Goal: Information Seeking & Learning: Learn about a topic

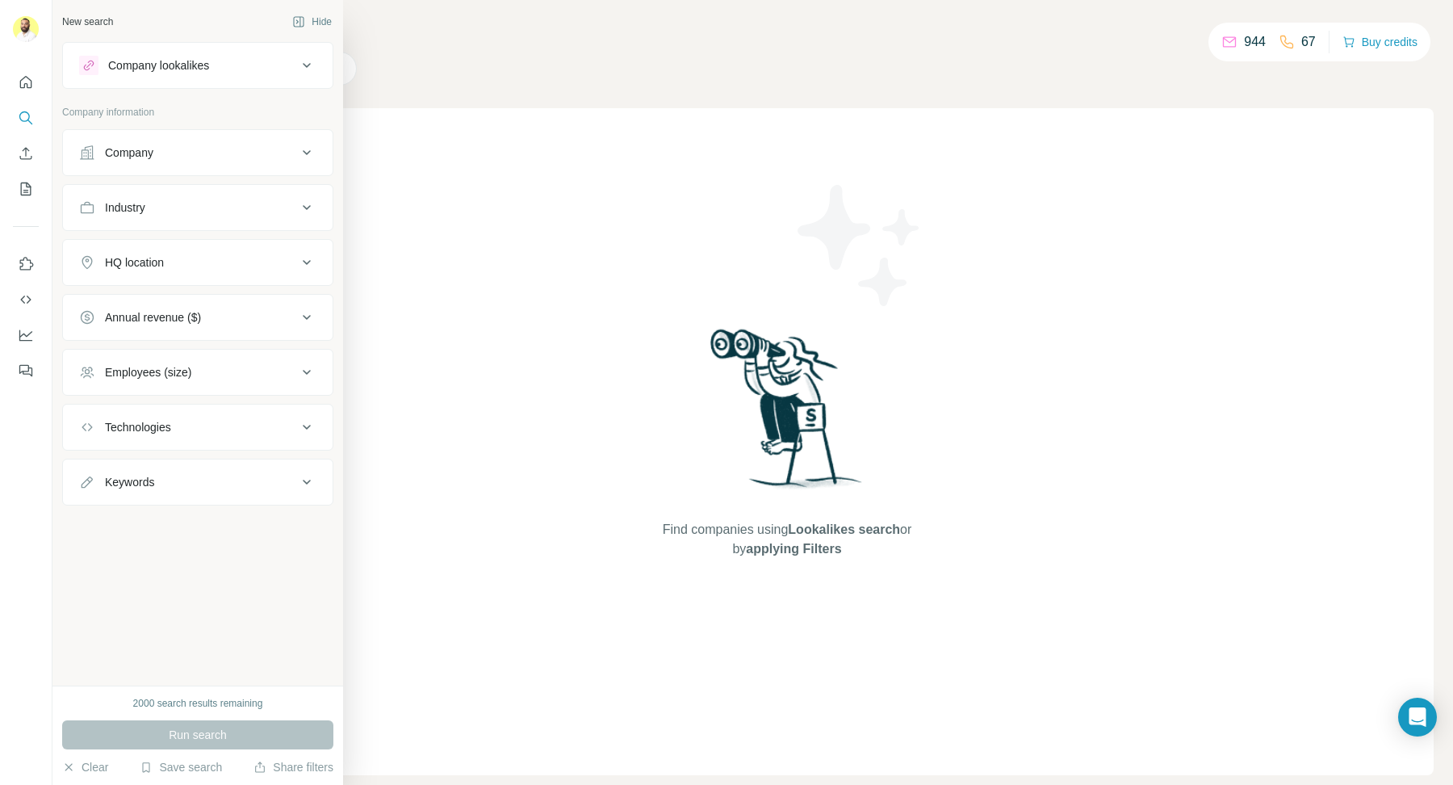
click at [89, 25] on div "New search" at bounding box center [87, 22] width 51 height 15
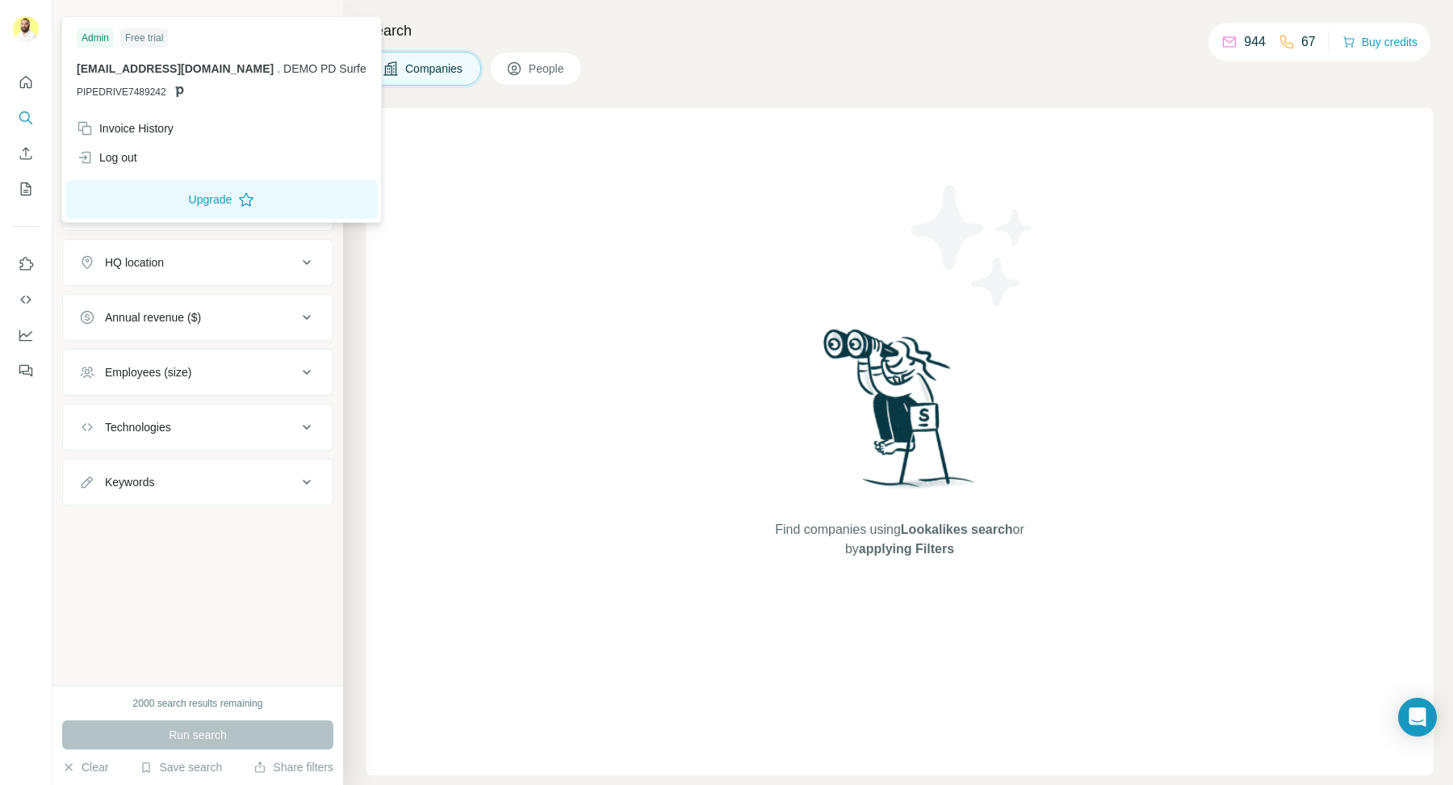
click at [16, 26] on img at bounding box center [26, 29] width 26 height 26
click at [124, 163] on div "Log out" at bounding box center [107, 157] width 61 height 16
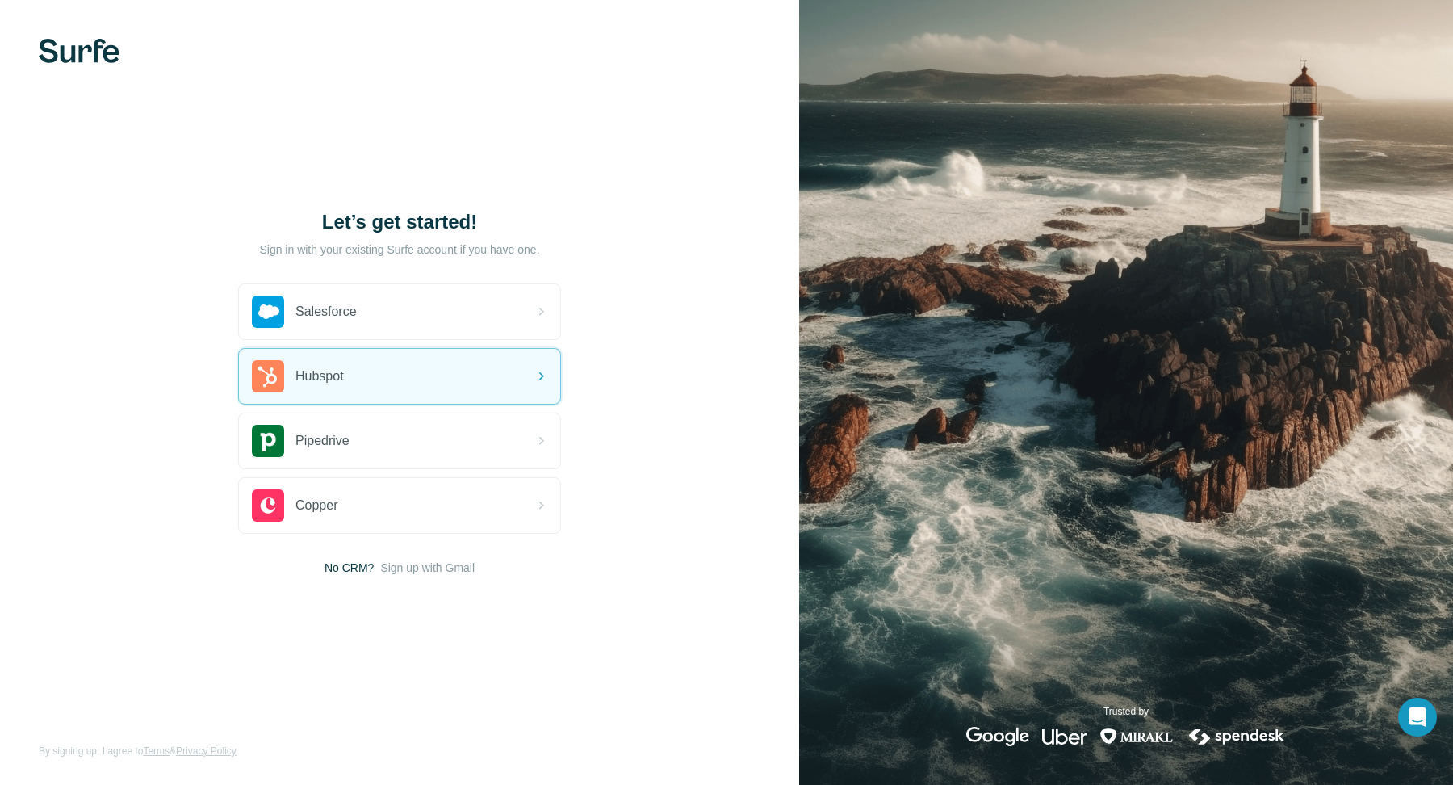
click at [350, 344] on div "Salesforce Hubspot Pipedrive Copper" at bounding box center [399, 408] width 323 height 250
click at [344, 360] on div "Hubspot" at bounding box center [298, 376] width 92 height 32
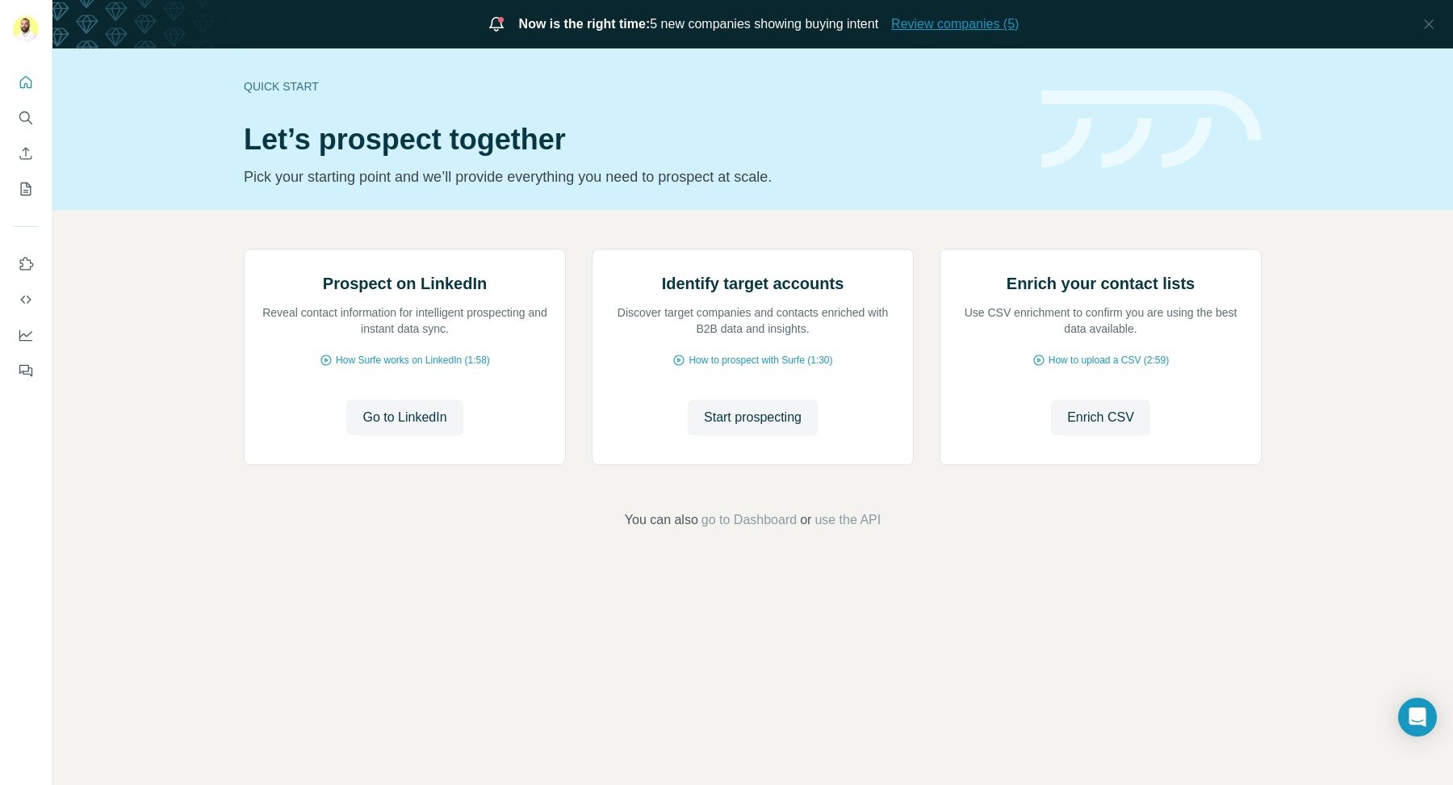
click at [982, 25] on span "Review companies (5)" at bounding box center [955, 24] width 128 height 19
click at [982, 26] on span "Review companies (5)" at bounding box center [955, 24] width 128 height 19
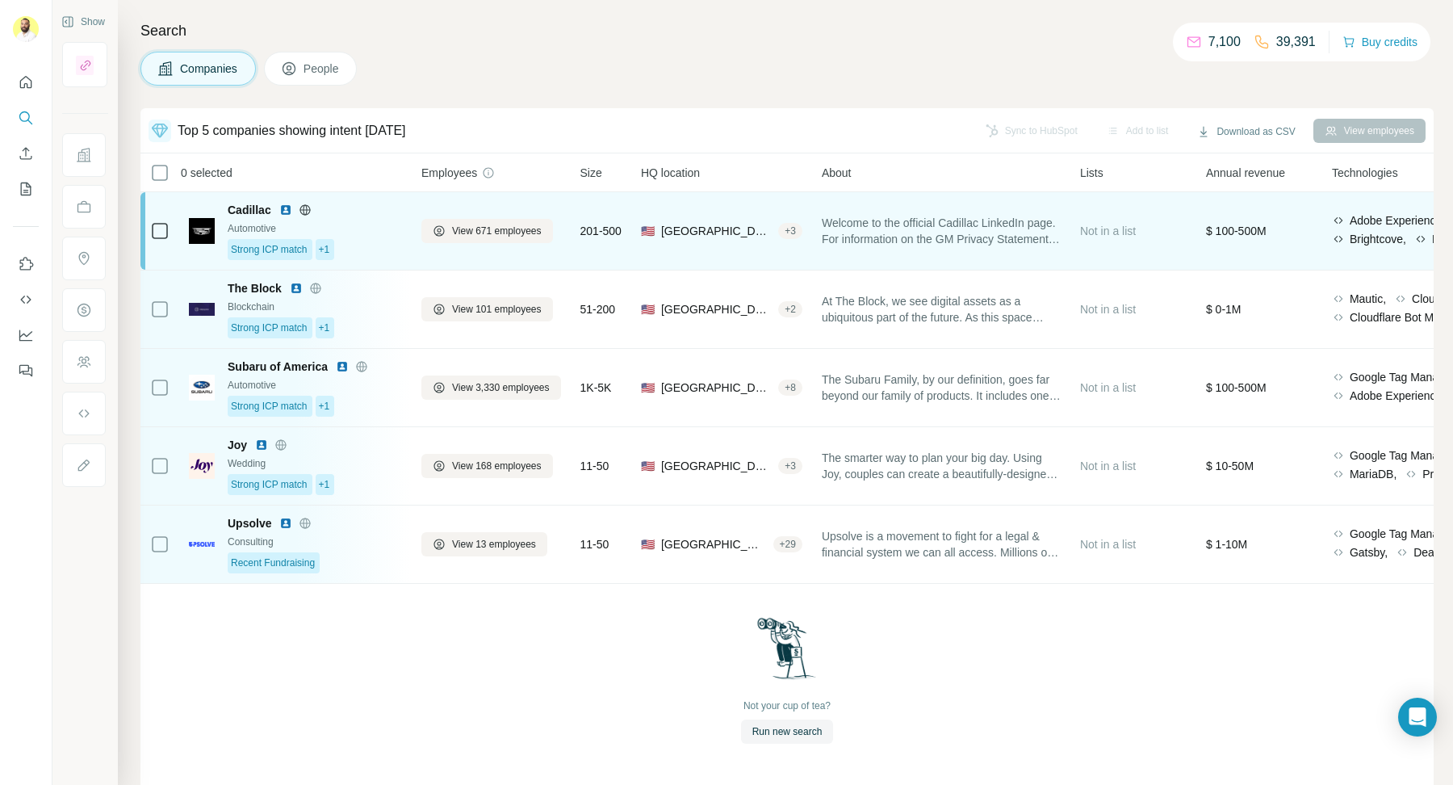
click at [802, 230] on div "+ 3" at bounding box center [790, 231] width 24 height 15
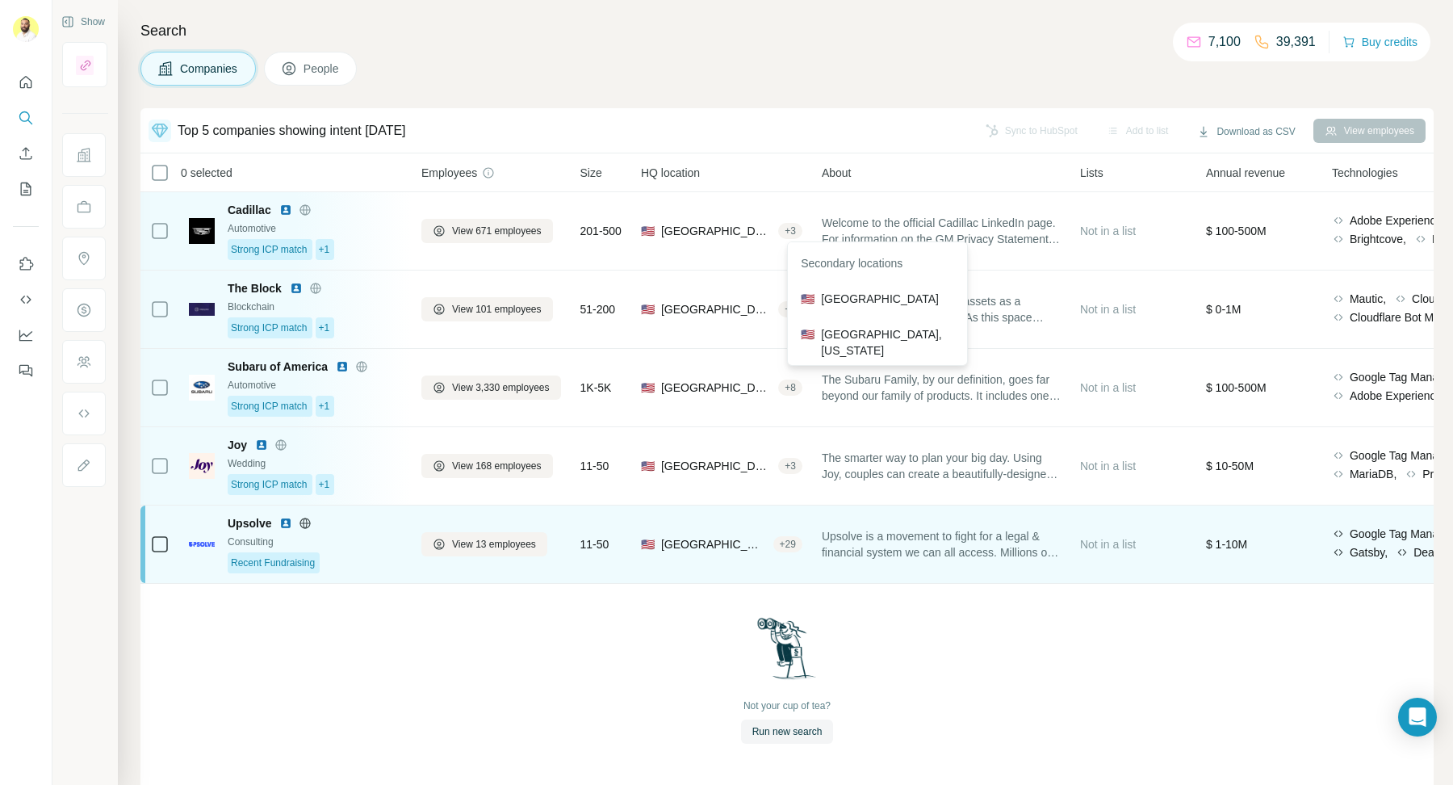
click at [911, 552] on span "Upsolve is a movement to fight for a legal & financial system we can all access…" at bounding box center [941, 544] width 239 height 32
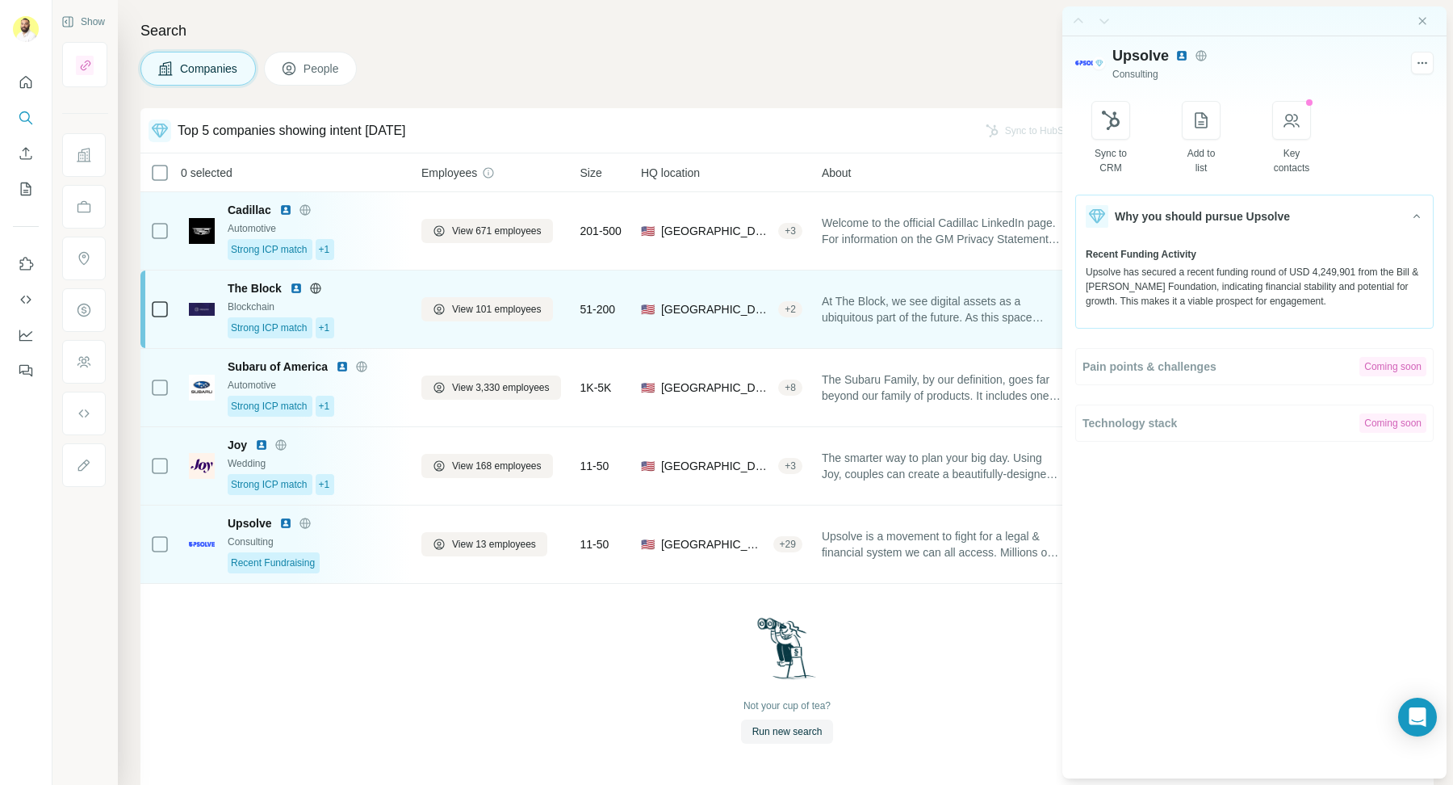
click at [799, 310] on div "+ 2" at bounding box center [790, 309] width 24 height 15
click at [791, 314] on div "+ 2" at bounding box center [790, 309] width 24 height 15
click at [800, 308] on div "+ 2" at bounding box center [790, 309] width 24 height 15
click at [879, 295] on span "At The Block, we see digital assets as a ubiquitous part of the future. As this…" at bounding box center [941, 309] width 239 height 32
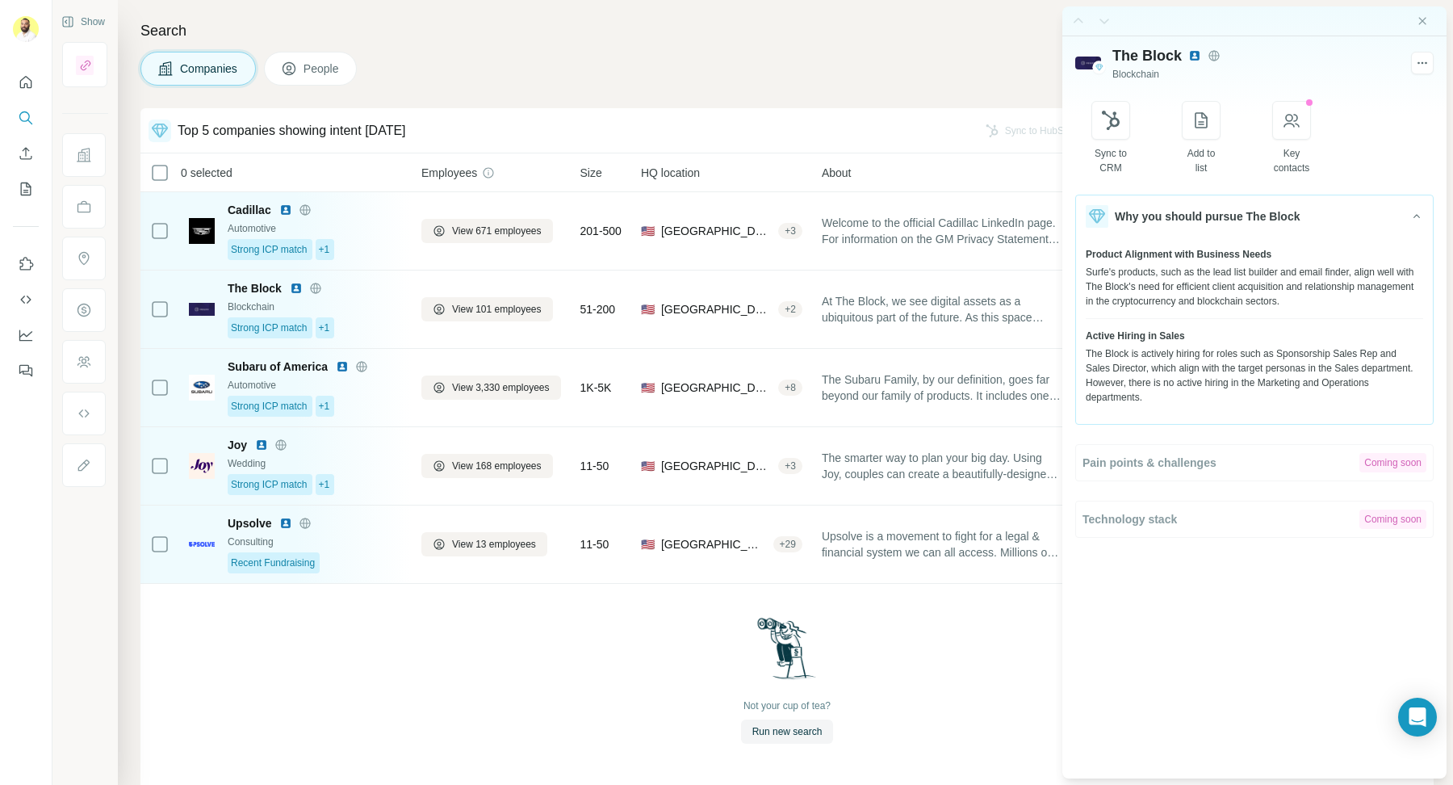
click at [1426, 27] on div at bounding box center [1254, 21] width 384 height 30
click at [1423, 23] on icon "Close side panel" at bounding box center [1422, 21] width 13 height 13
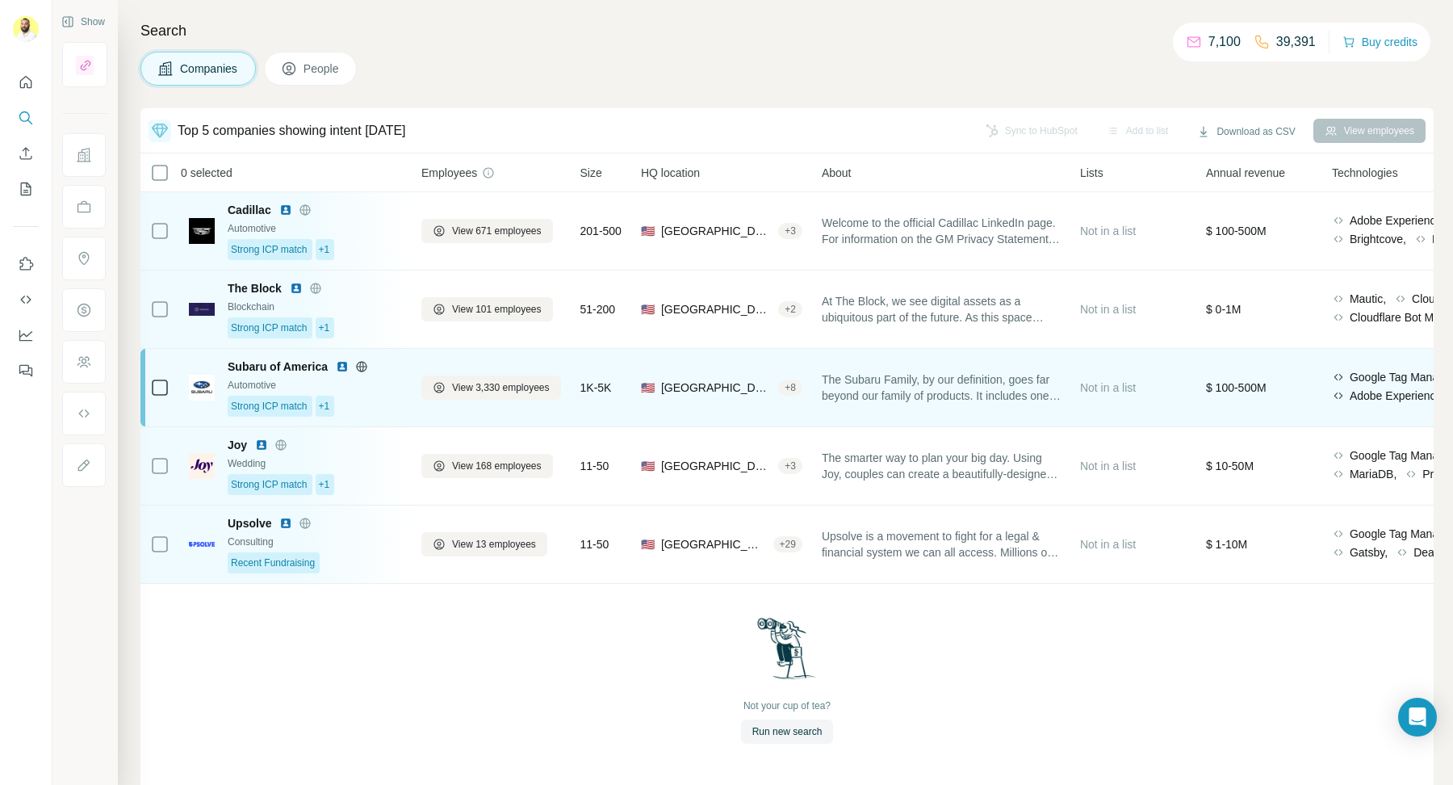
click at [800, 383] on div "+ 8" at bounding box center [790, 387] width 24 height 15
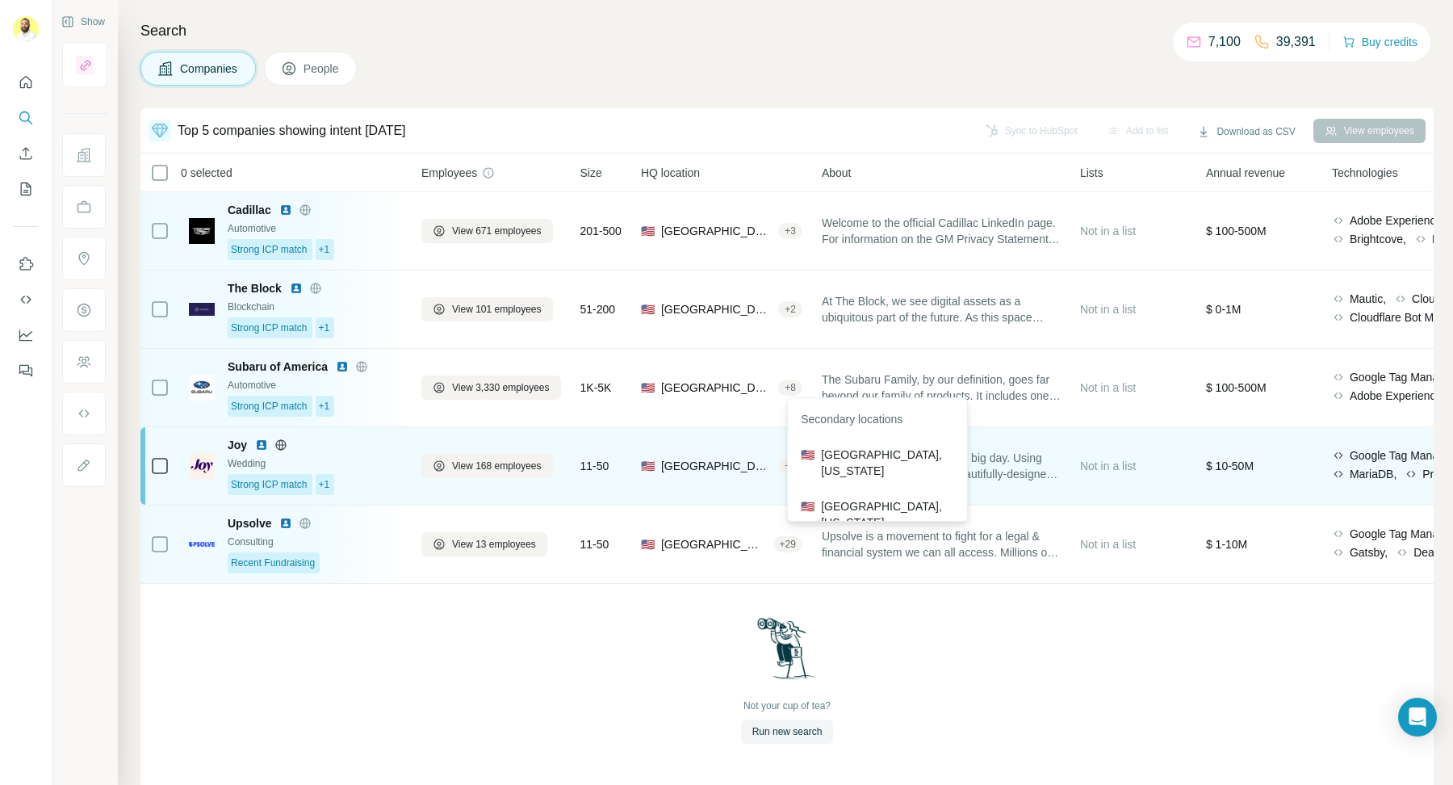
click at [772, 465] on span "[GEOGRAPHIC_DATA], [US_STATE]" at bounding box center [716, 466] width 111 height 16
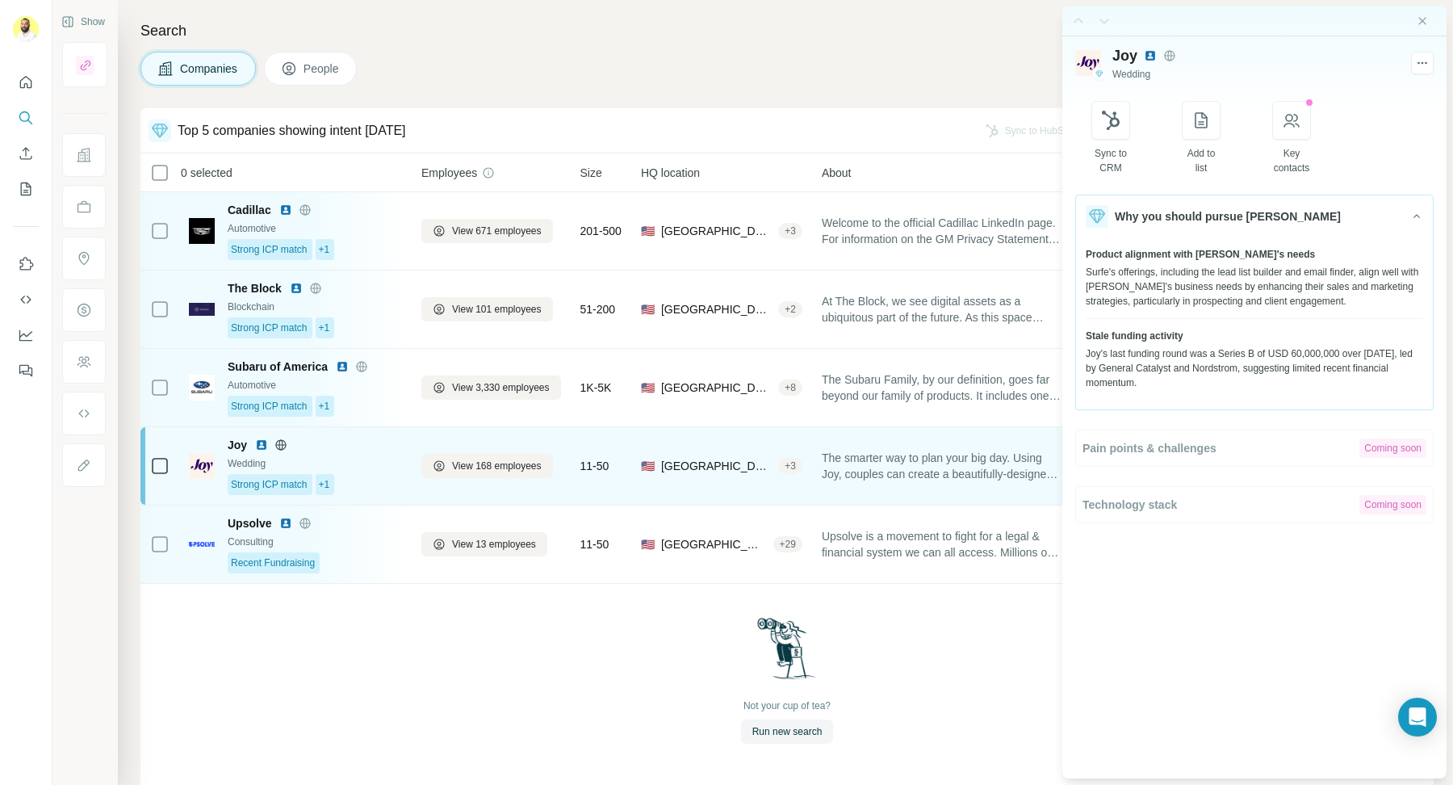
click at [797, 467] on div "+ 3" at bounding box center [790, 466] width 24 height 15
click at [799, 464] on div "+ 3" at bounding box center [790, 466] width 24 height 15
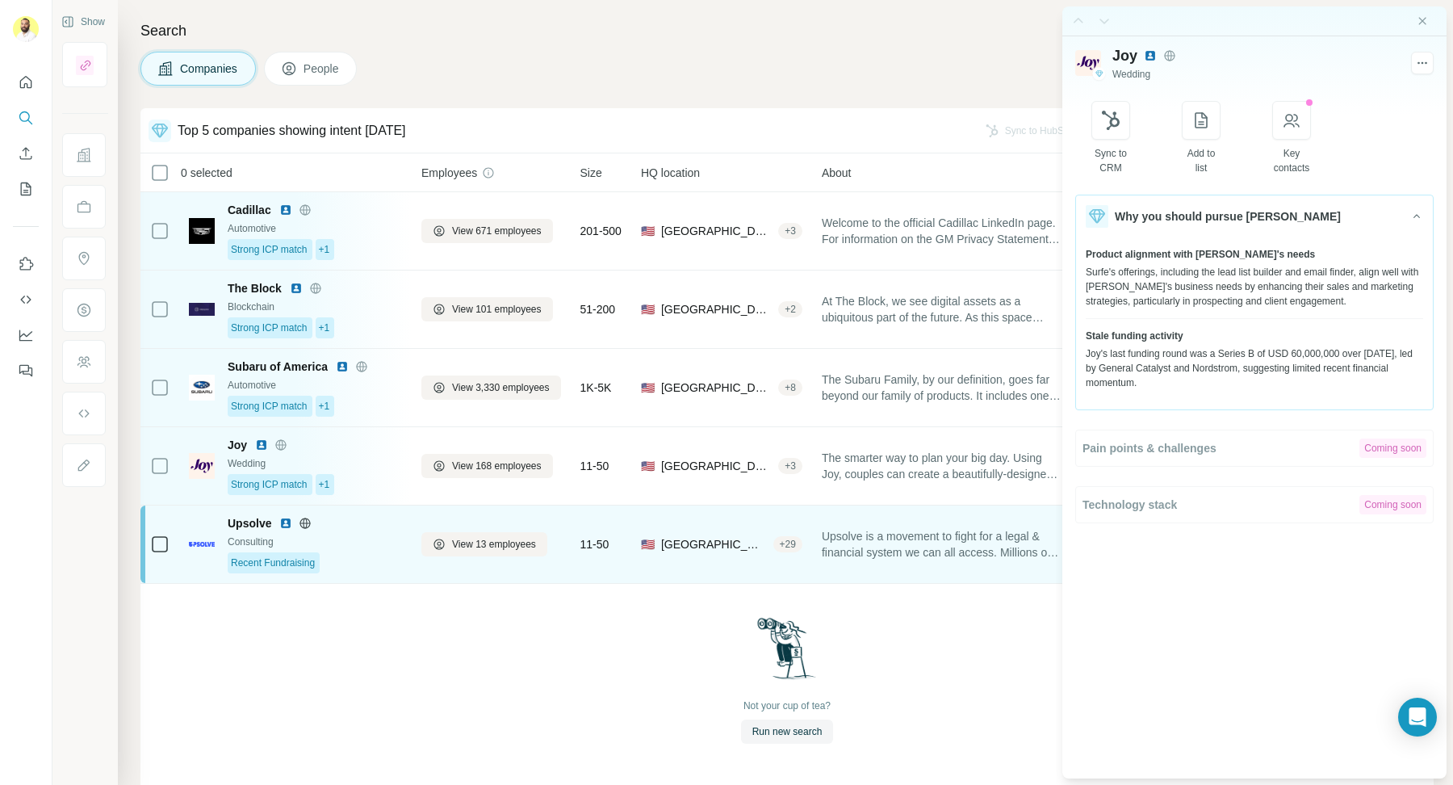
click at [775, 550] on span "🇺🇸 United States, New York + 29" at bounding box center [721, 544] width 161 height 16
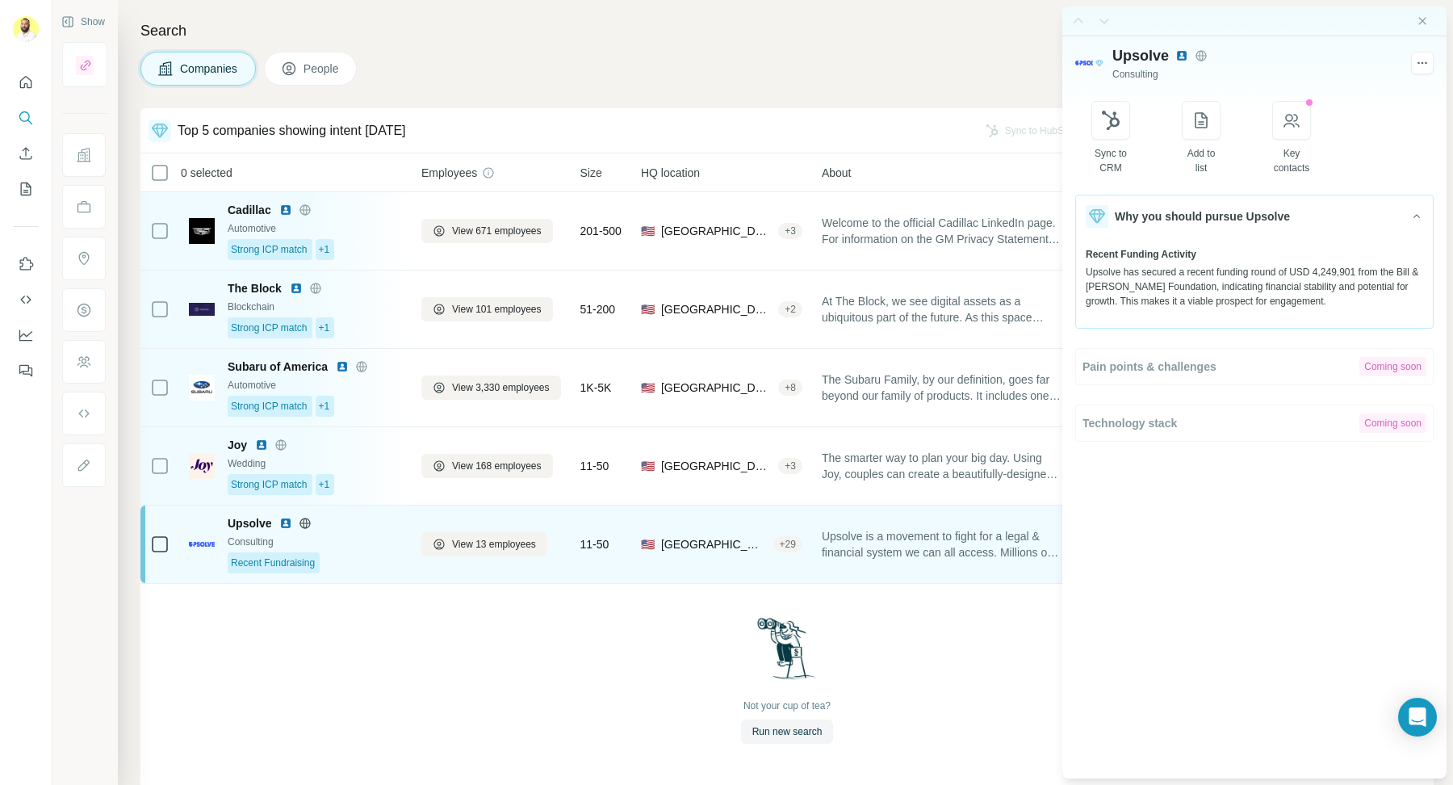
click at [793, 548] on div "+ 29" at bounding box center [787, 544] width 29 height 15
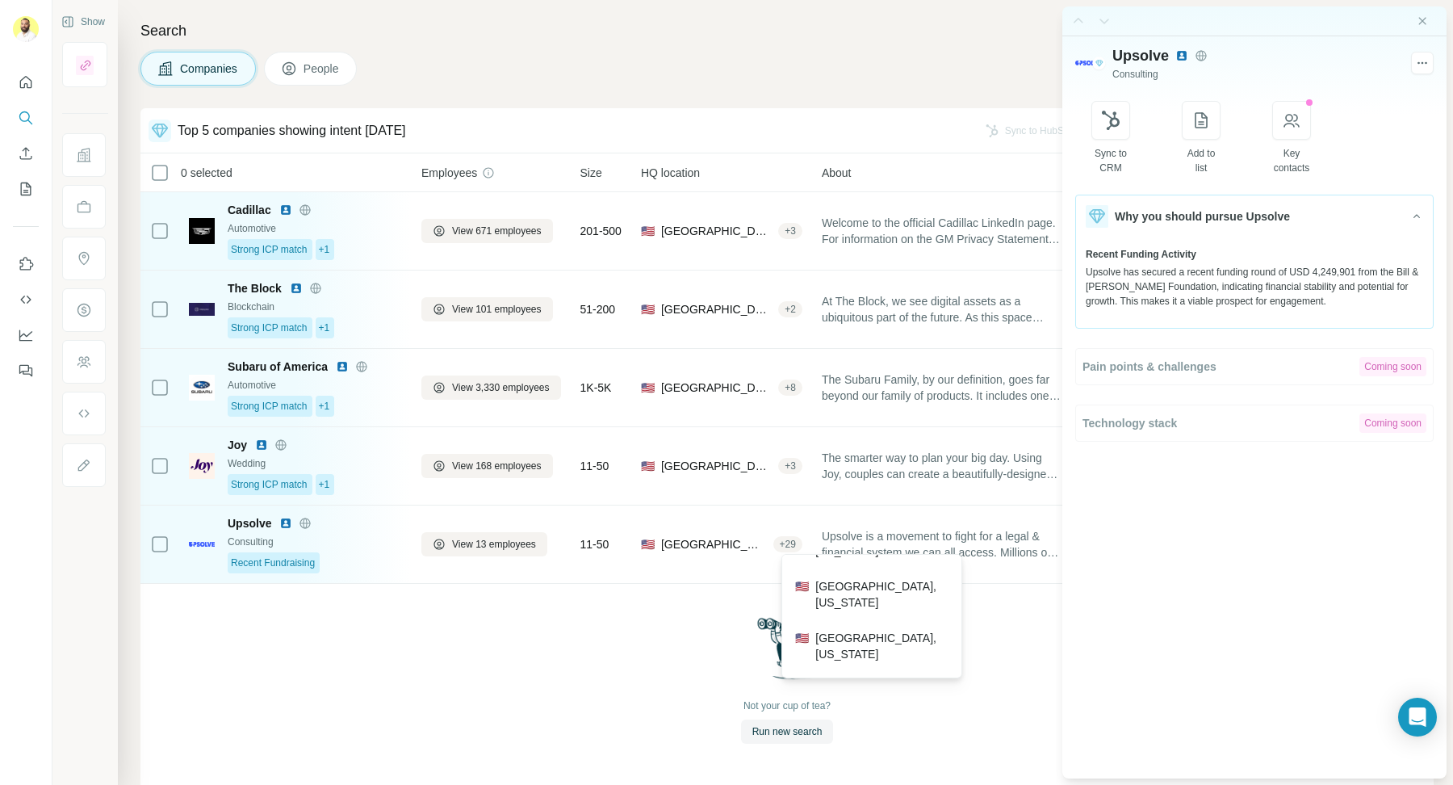
scroll to position [978, 0]
click at [625, 645] on div "Not your cup of tea? Run new search" at bounding box center [786, 680] width 1293 height 192
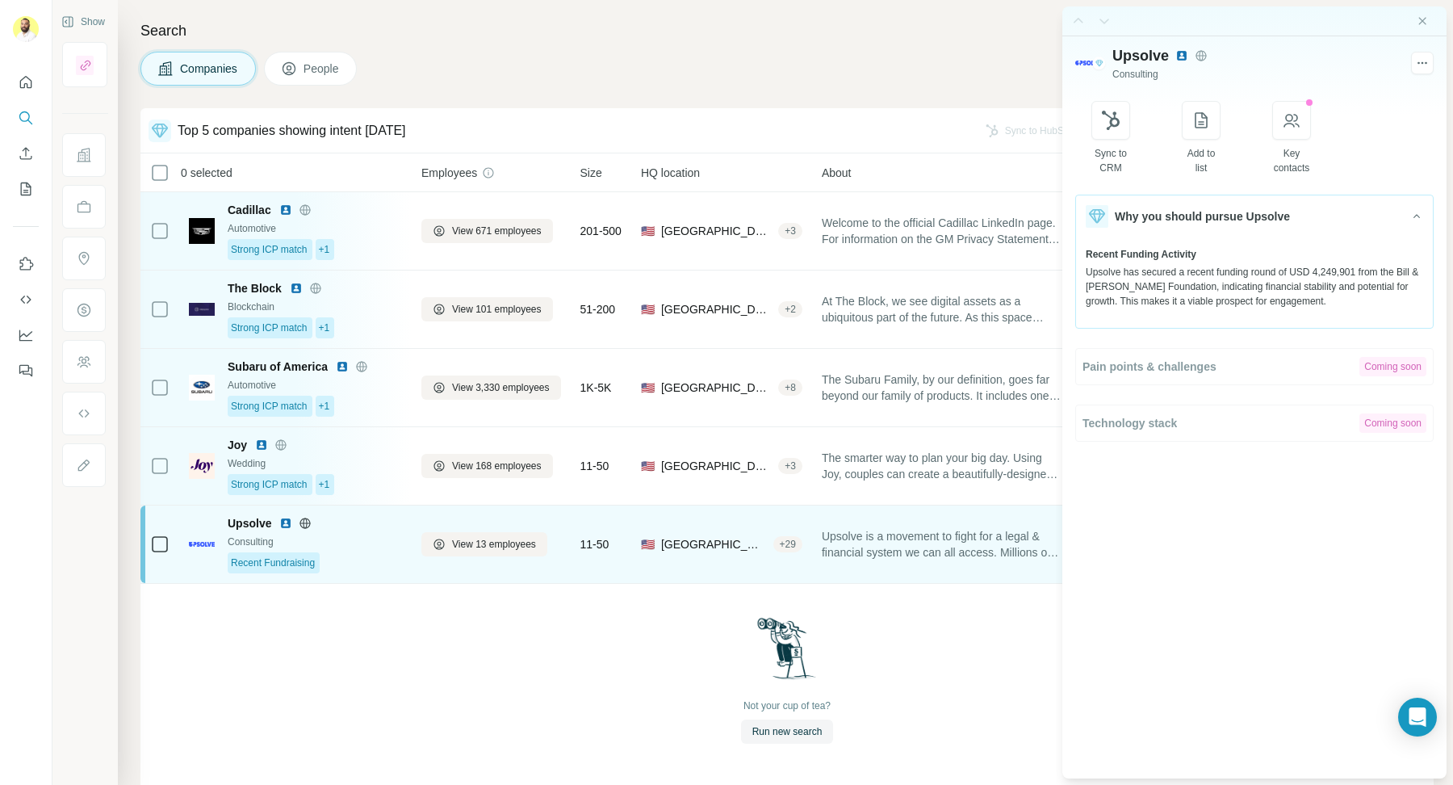
click at [391, 557] on div "Recent Fundraising" at bounding box center [315, 562] width 174 height 21
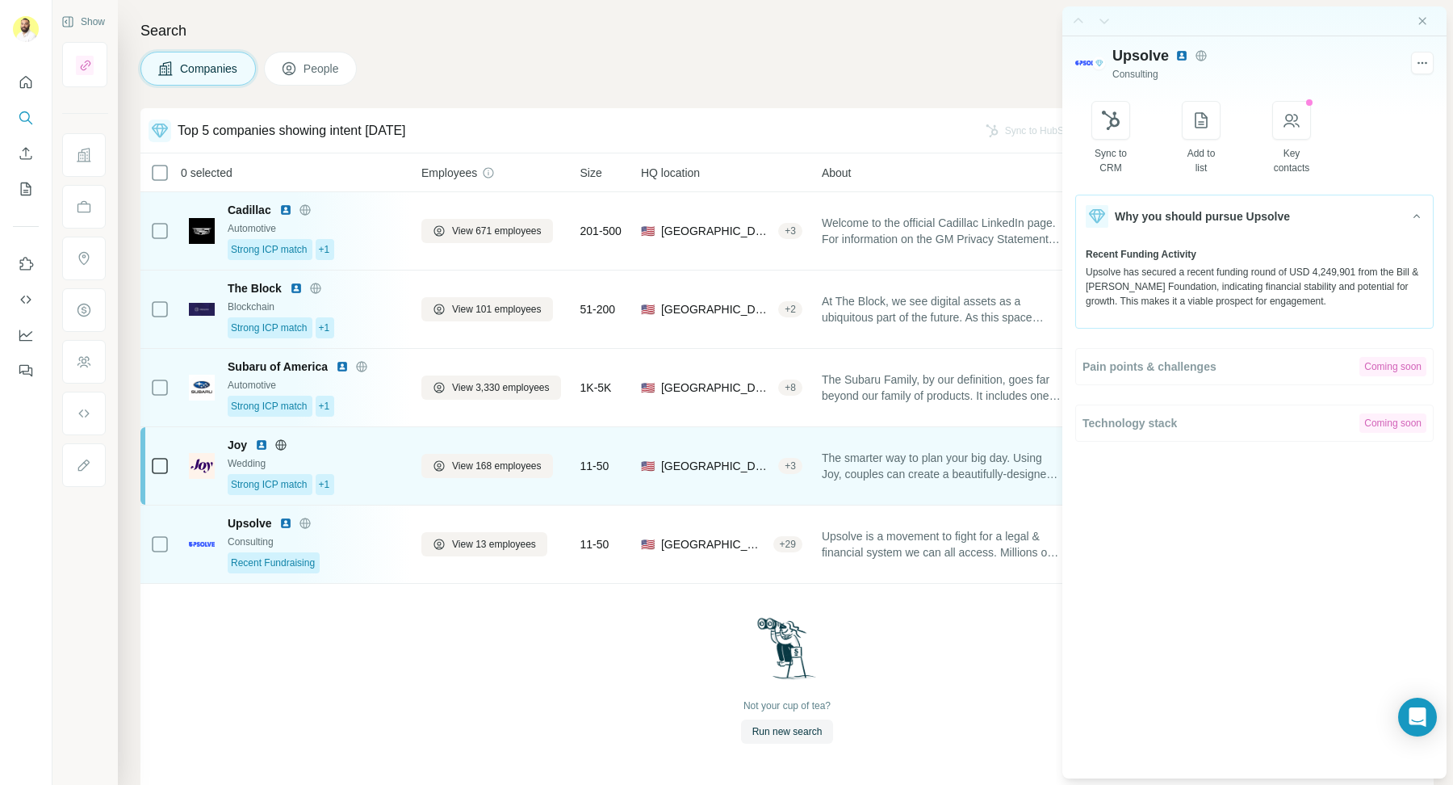
click at [347, 474] on div "Strong ICP match +1" at bounding box center [315, 484] width 174 height 21
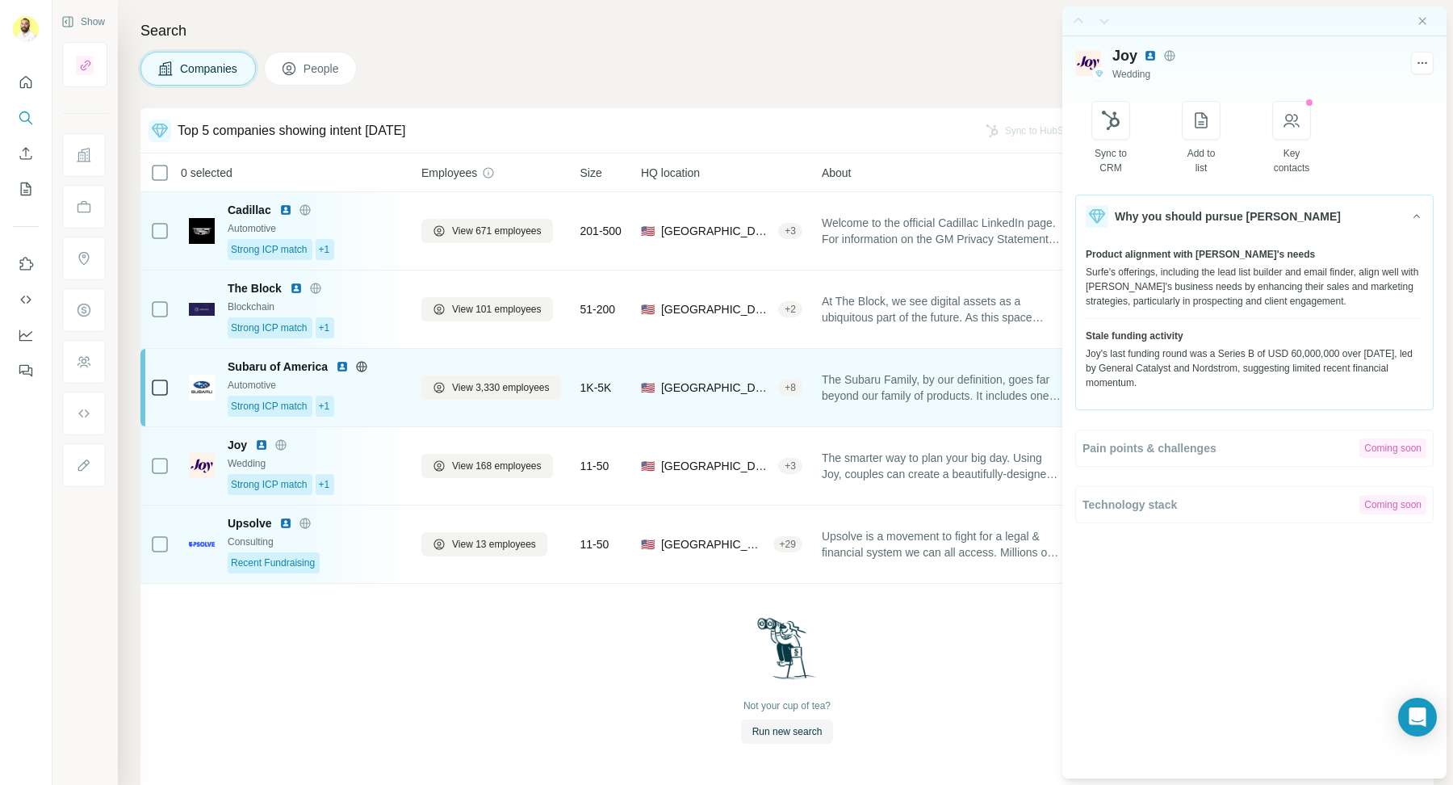
click at [358, 386] on div "Automotive" at bounding box center [315, 385] width 174 height 15
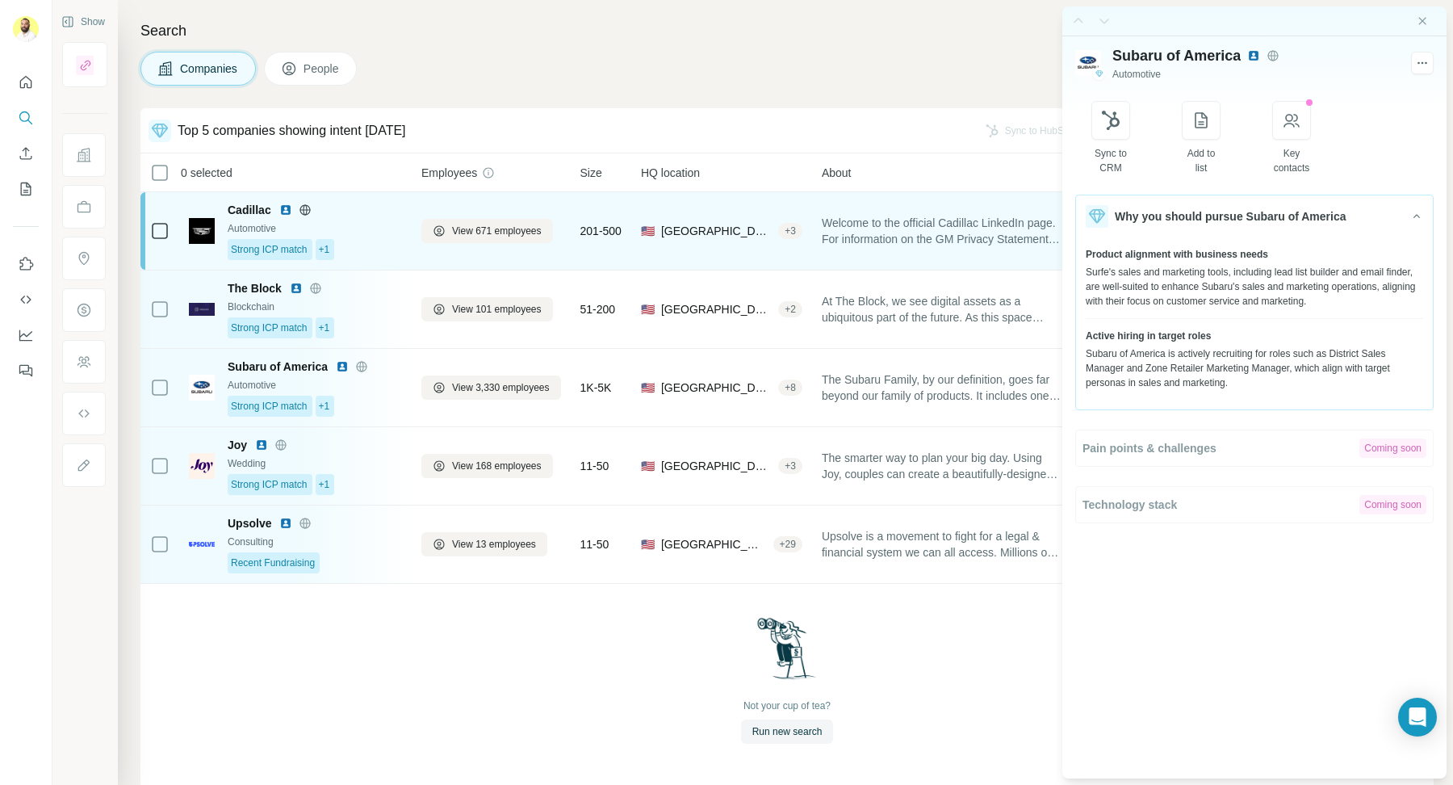
click at [374, 235] on div "Cadillac Automotive Strong ICP match +1" at bounding box center [315, 231] width 174 height 58
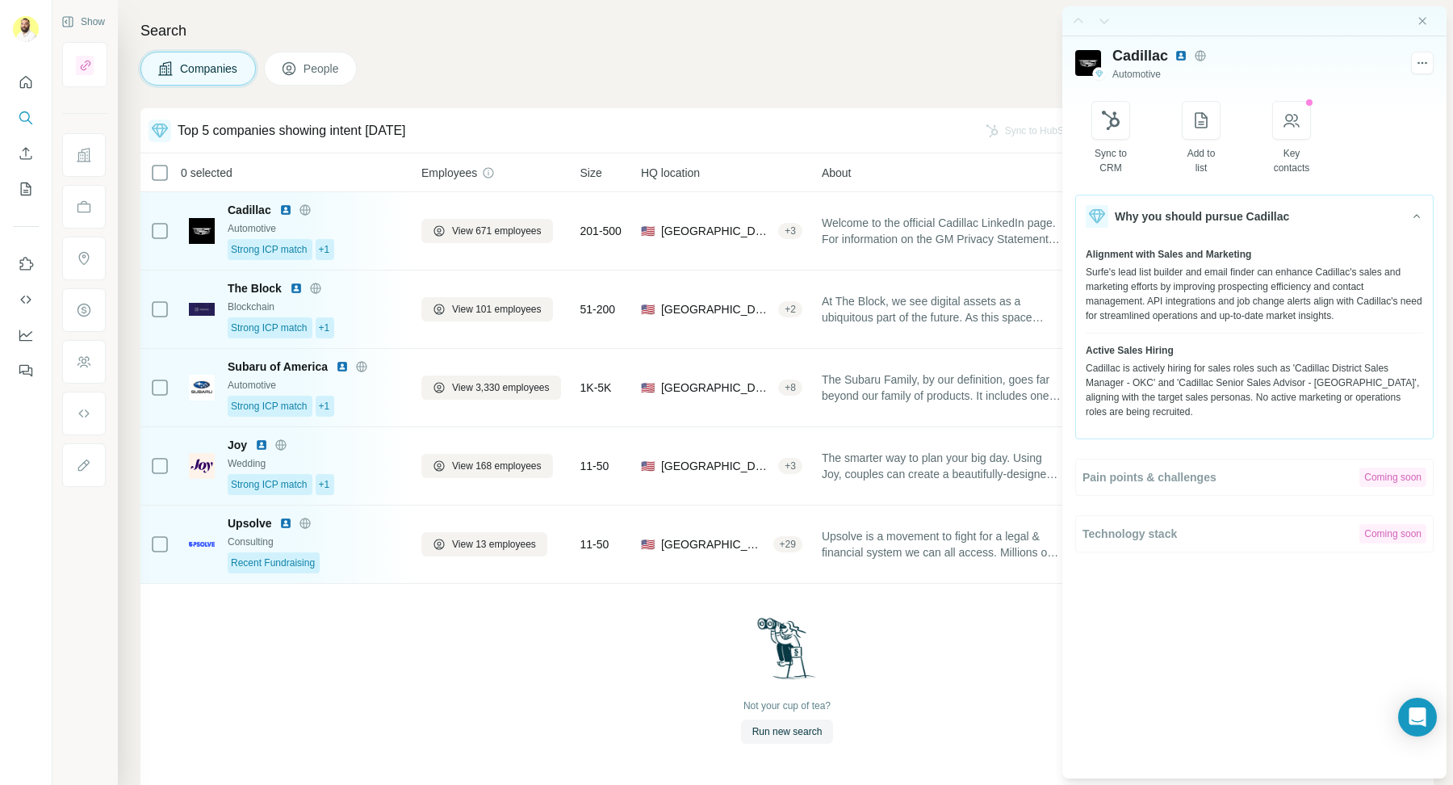
click at [1424, 14] on div at bounding box center [1254, 21] width 384 height 30
click at [1410, 25] on div at bounding box center [1254, 21] width 384 height 30
click at [1416, 25] on icon "Close side panel" at bounding box center [1422, 21] width 13 height 13
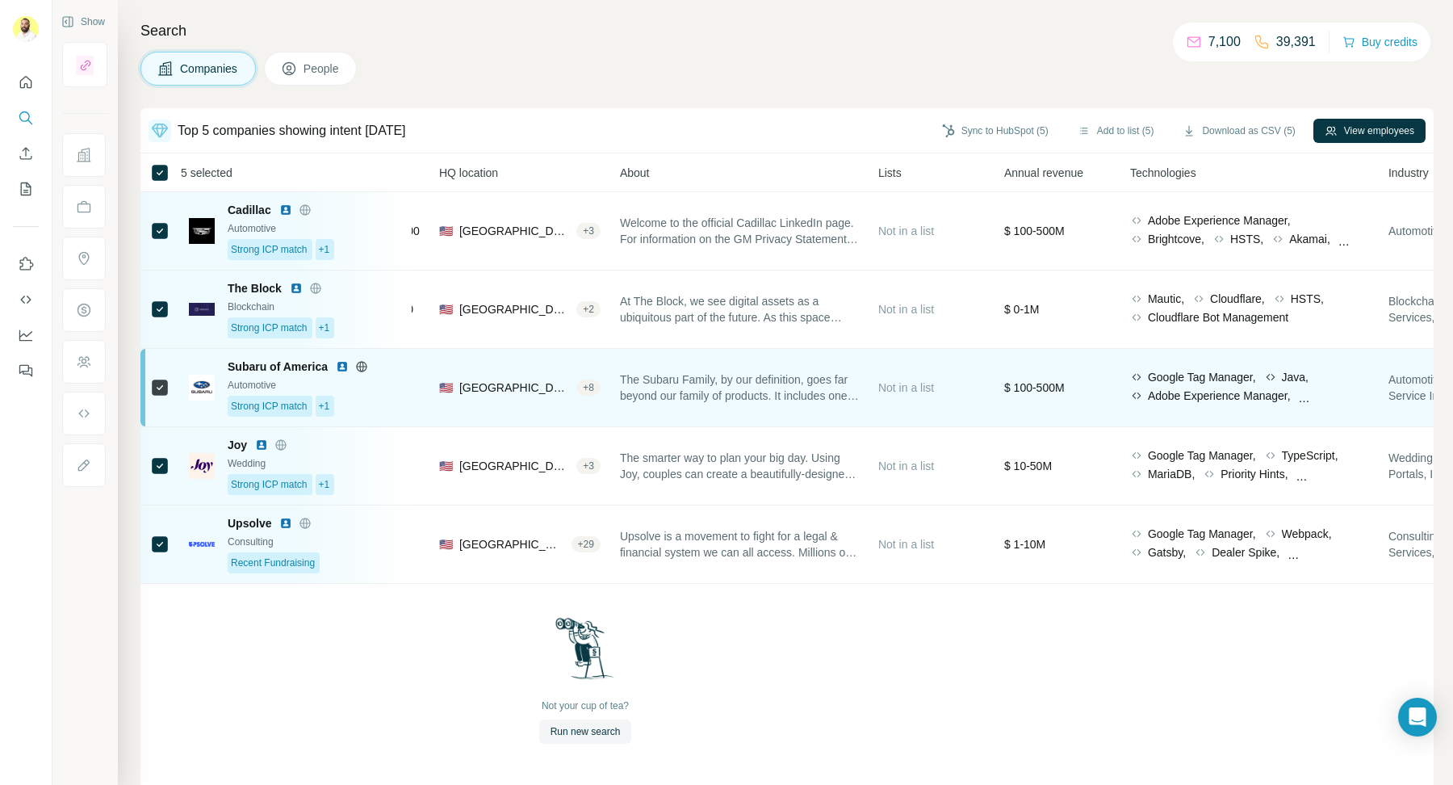
scroll to position [0, 0]
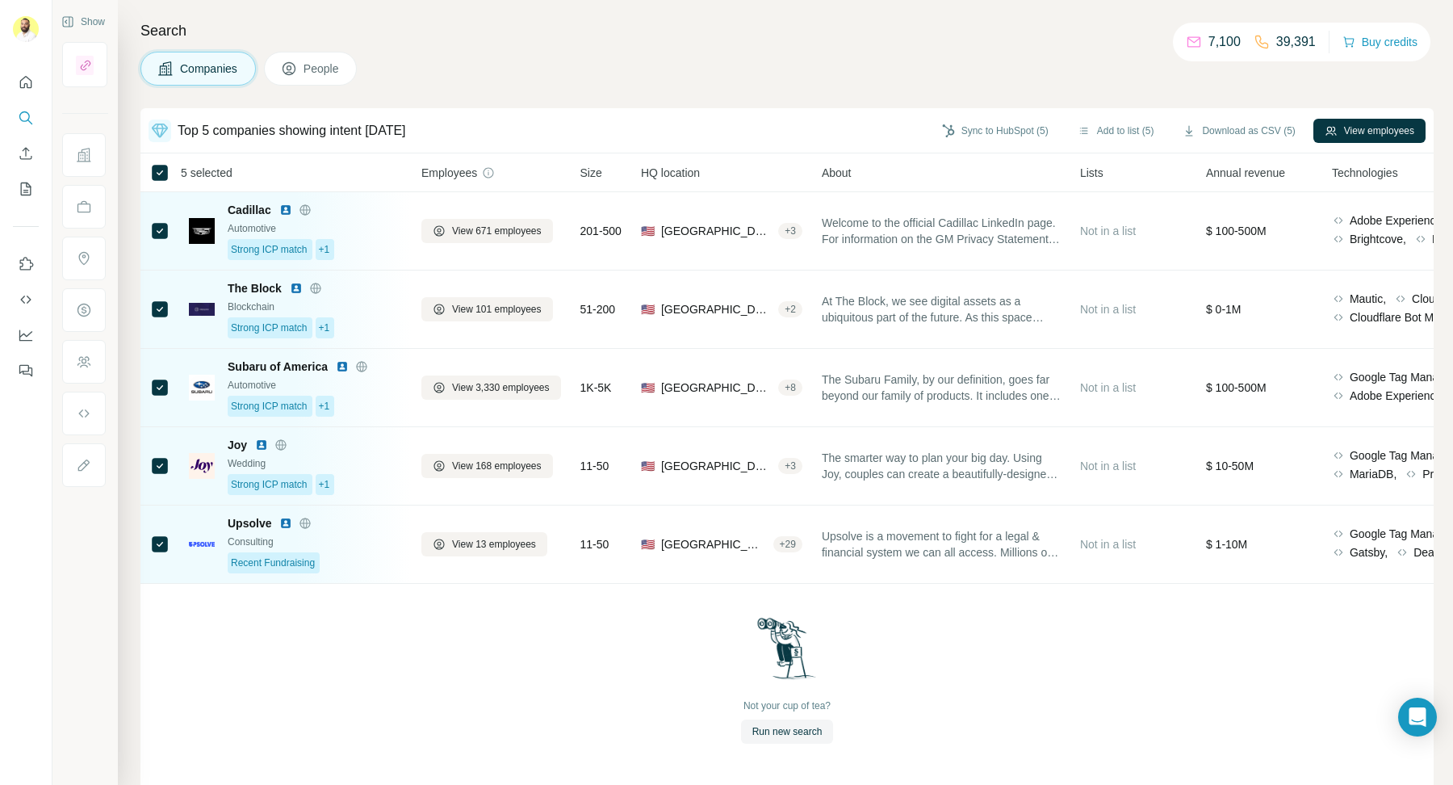
click at [316, 61] on span "People" at bounding box center [322, 69] width 37 height 16
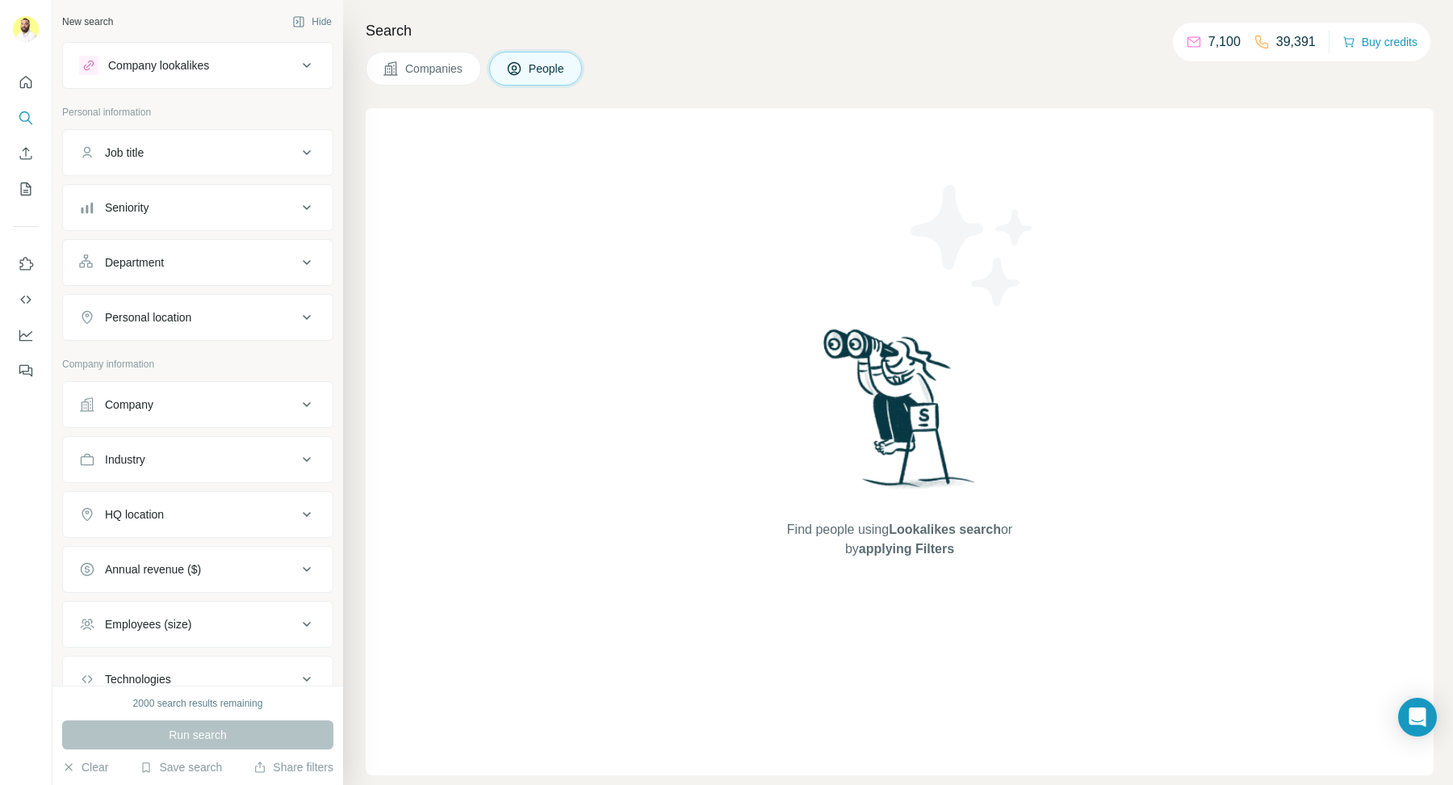
click at [419, 78] on button "Companies" at bounding box center [423, 69] width 115 height 34
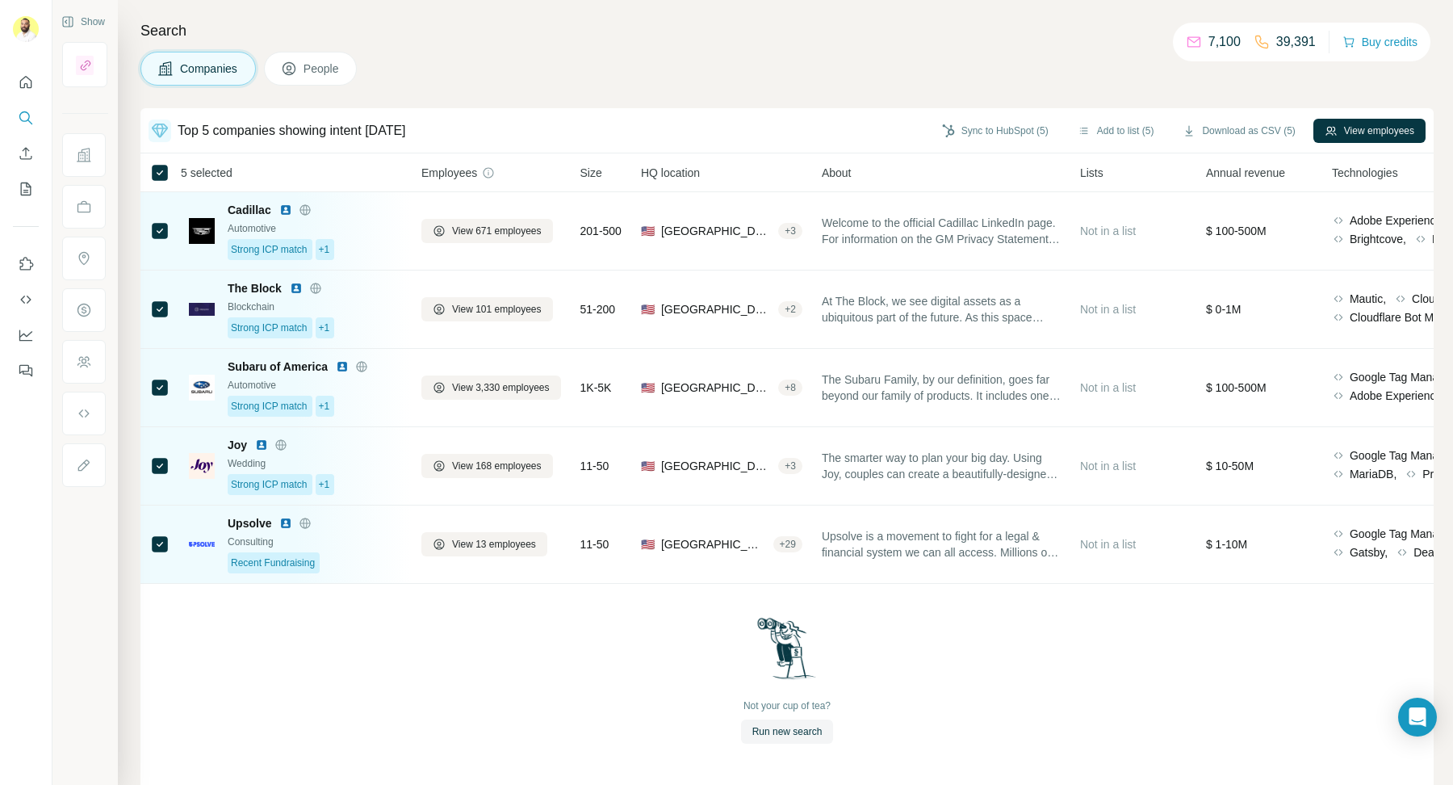
click at [148, 168] on th "5 selected" at bounding box center [269, 172] width 258 height 39
click at [289, 95] on div "Search Companies People Top 5 companies showing intent today Sync to HubSpot Ad…" at bounding box center [785, 392] width 1335 height 785
click at [322, 66] on span "People" at bounding box center [322, 69] width 37 height 16
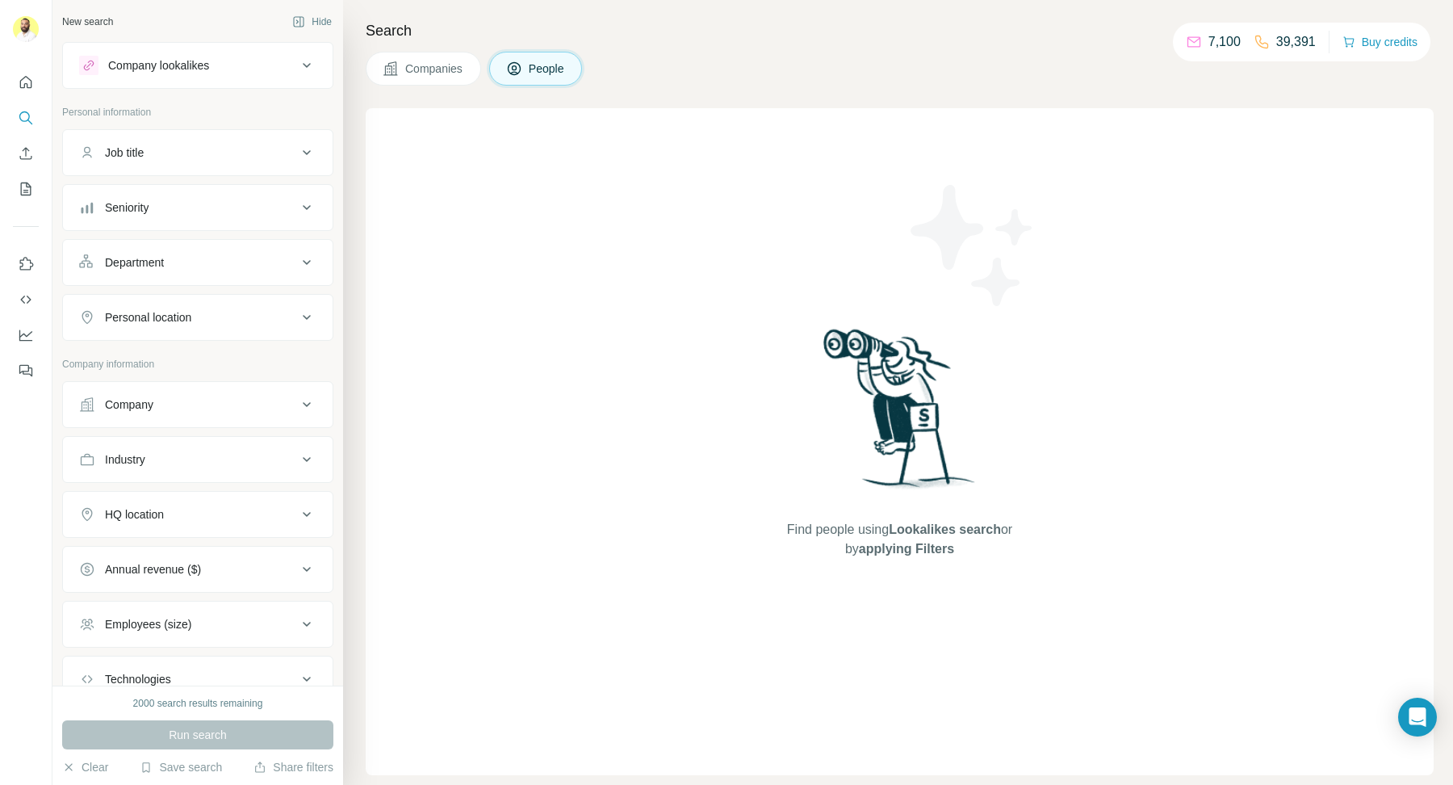
click at [497, 144] on div "Find people using Lookalikes search or by applying Filters" at bounding box center [900, 441] width 1068 height 667
click at [469, 65] on button "Companies" at bounding box center [423, 69] width 115 height 34
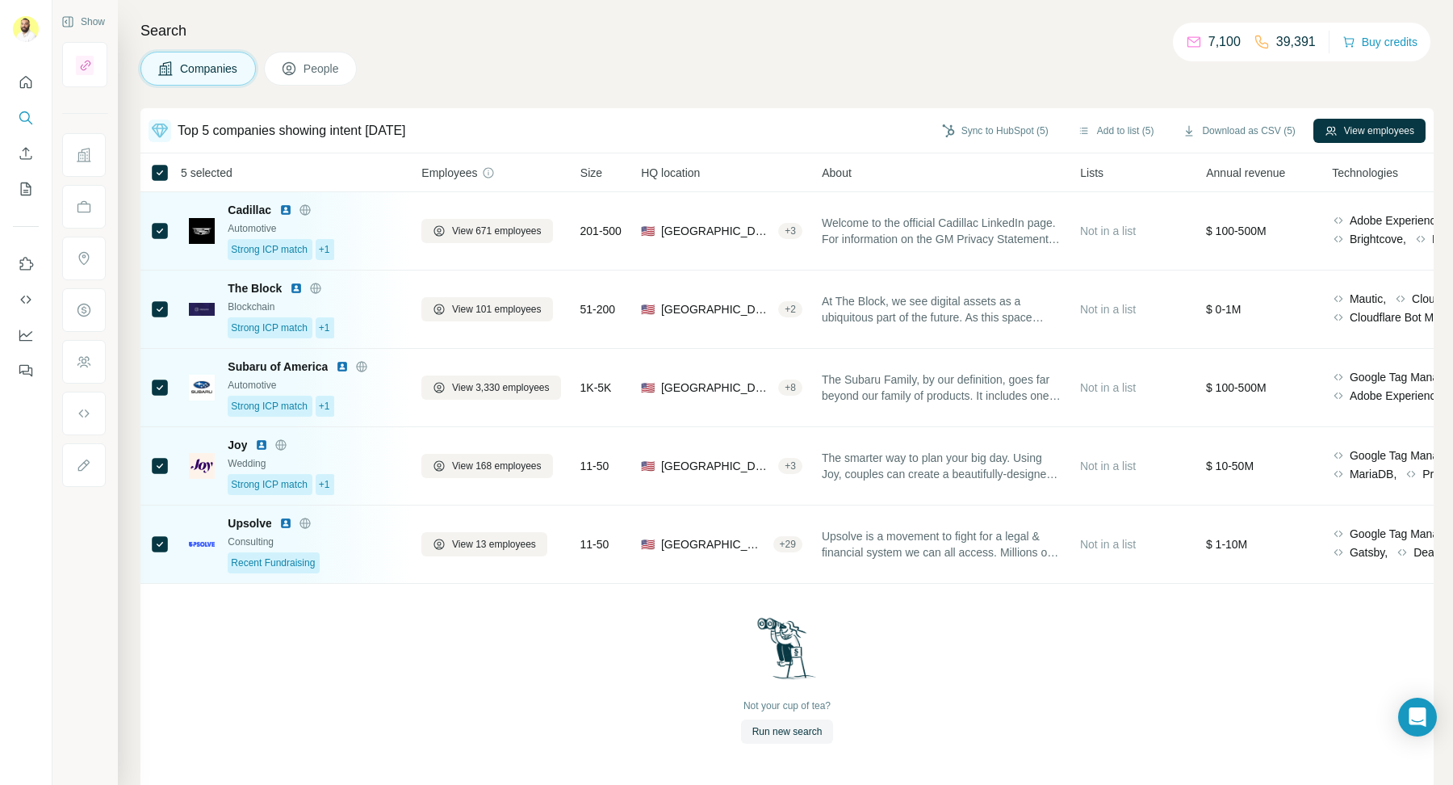
click at [354, 44] on div "Search Companies People Top 5 companies showing intent today Sync to HubSpot (5…" at bounding box center [785, 392] width 1335 height 785
click at [336, 82] on button "People" at bounding box center [311, 69] width 94 height 34
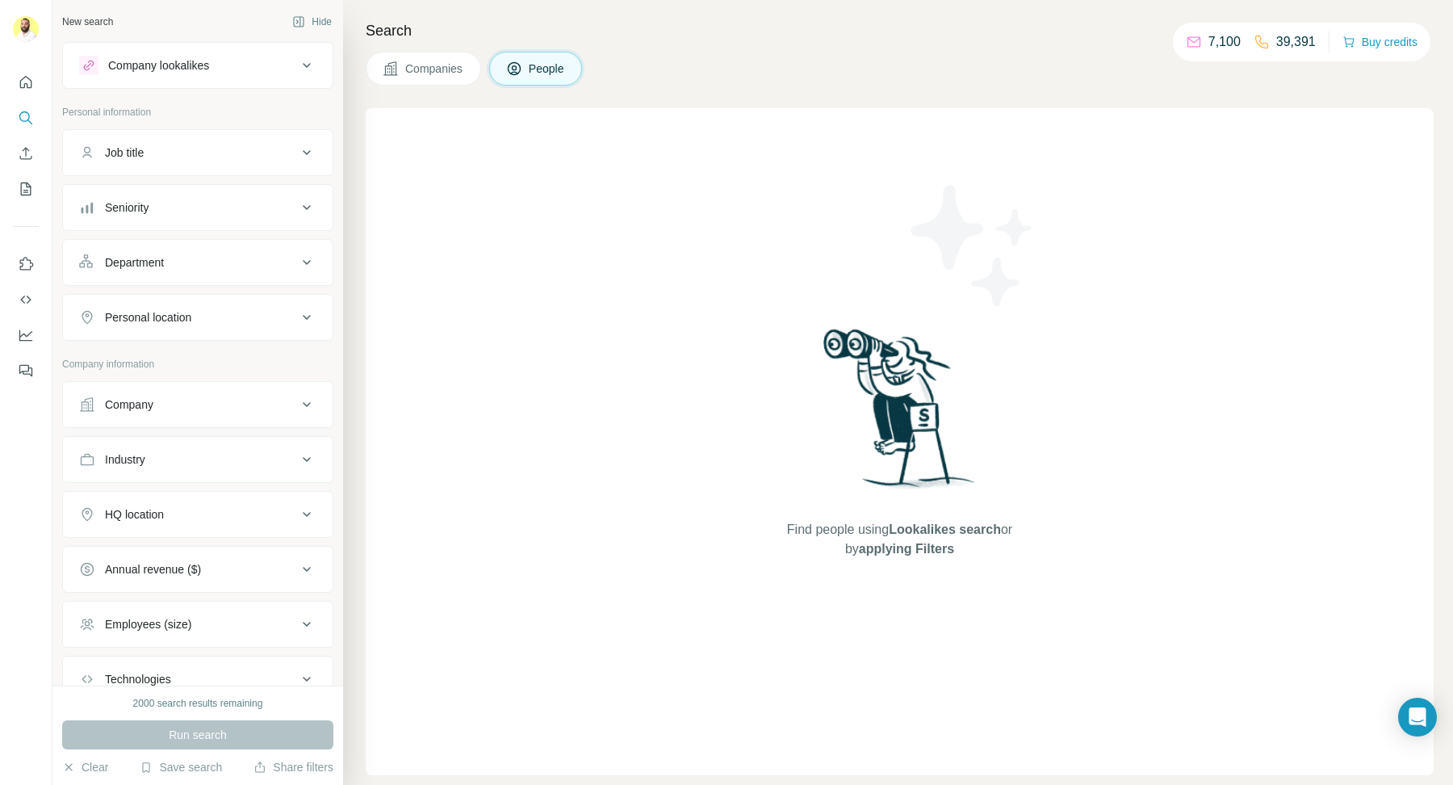
click at [468, 71] on button "Companies" at bounding box center [423, 69] width 115 height 34
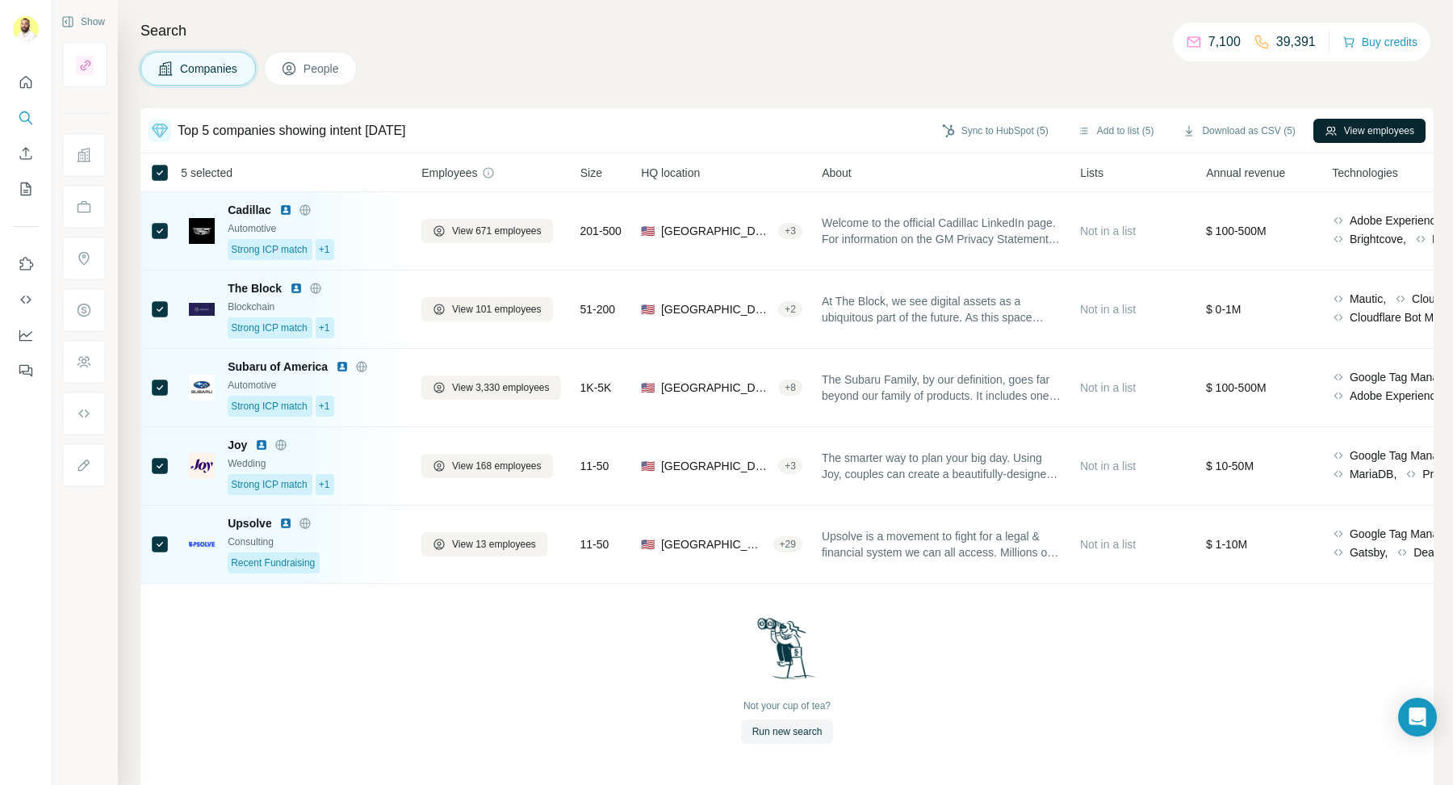
click at [1367, 136] on button "View employees" at bounding box center [1369, 131] width 112 height 24
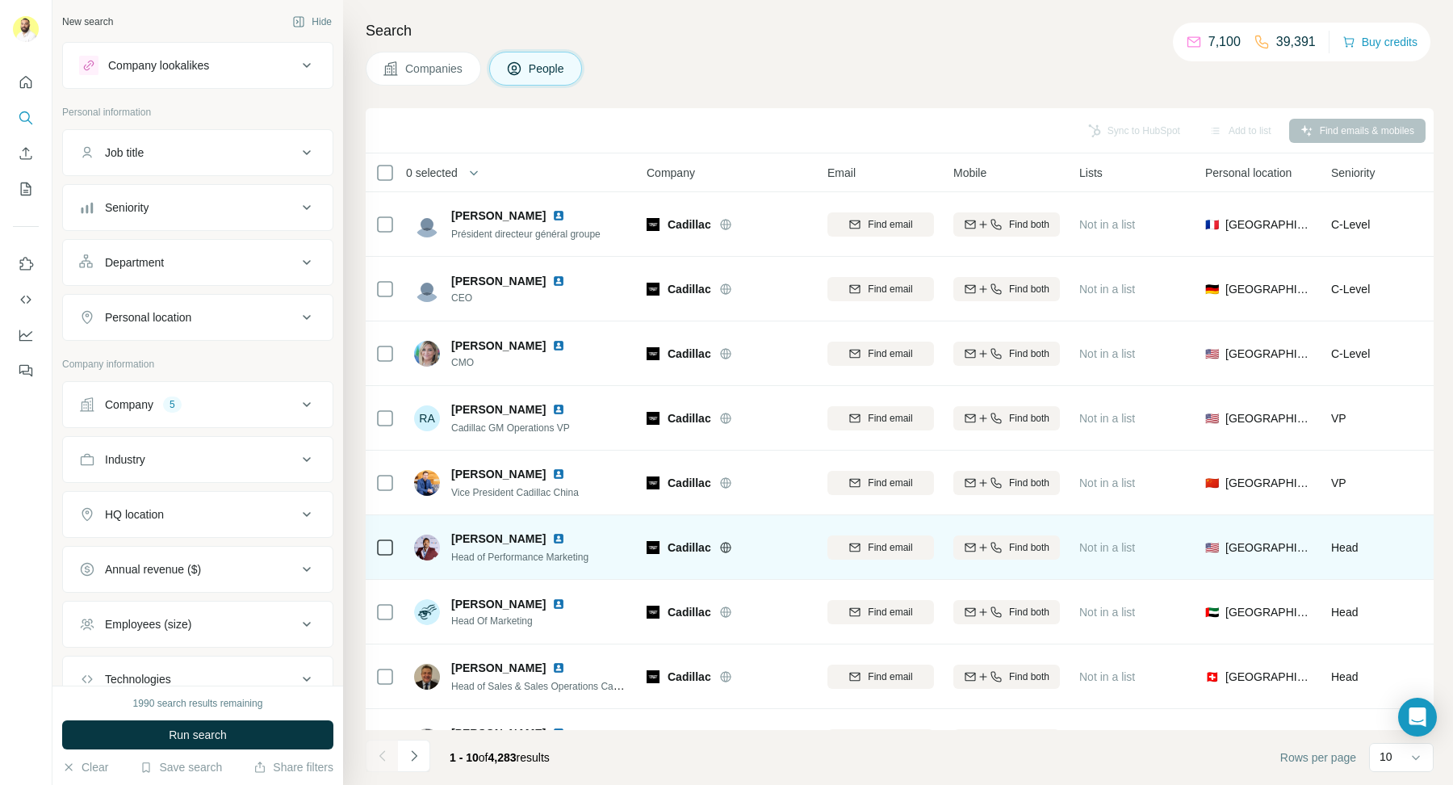
scroll to position [107, 0]
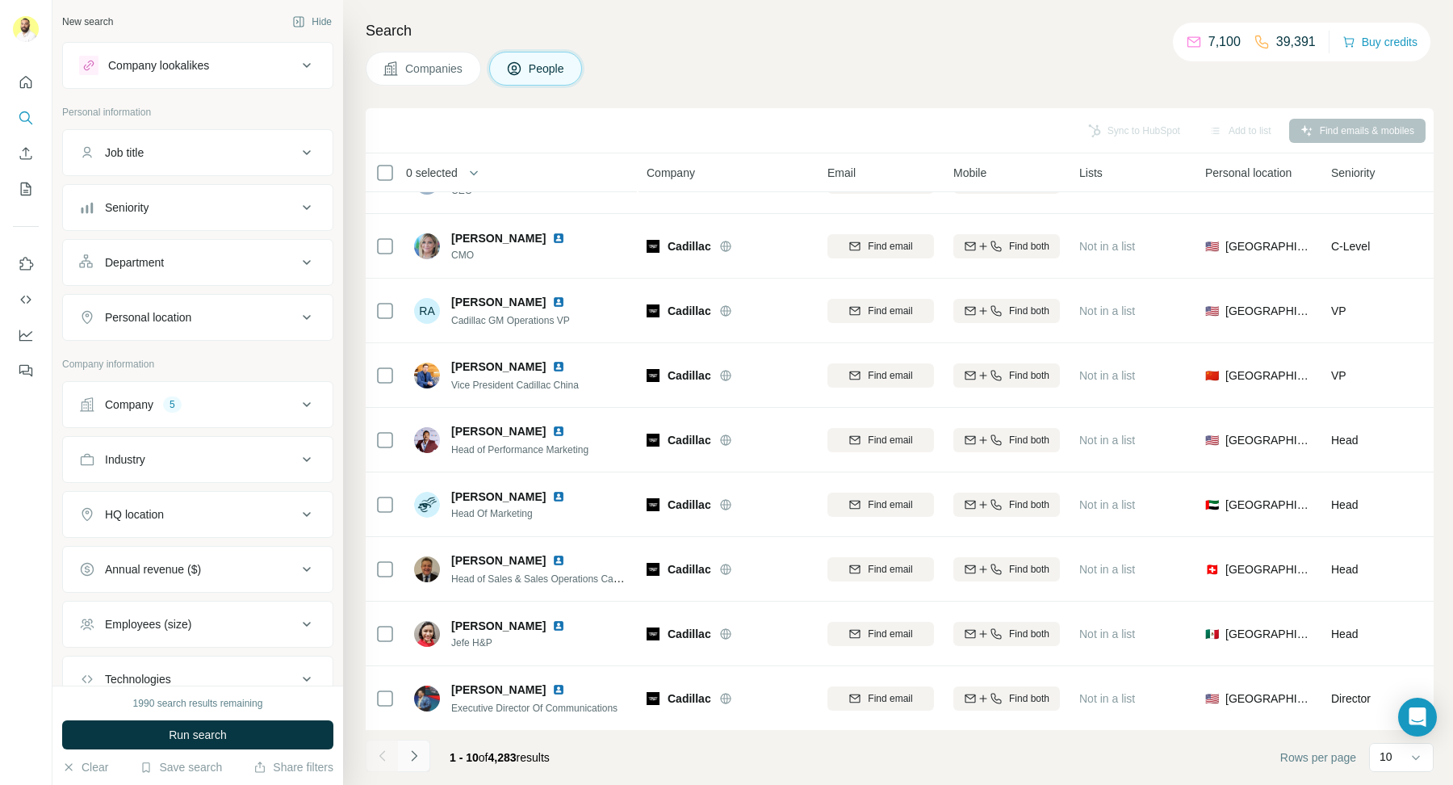
click at [403, 768] on button "Navigate to next page" at bounding box center [414, 755] width 32 height 32
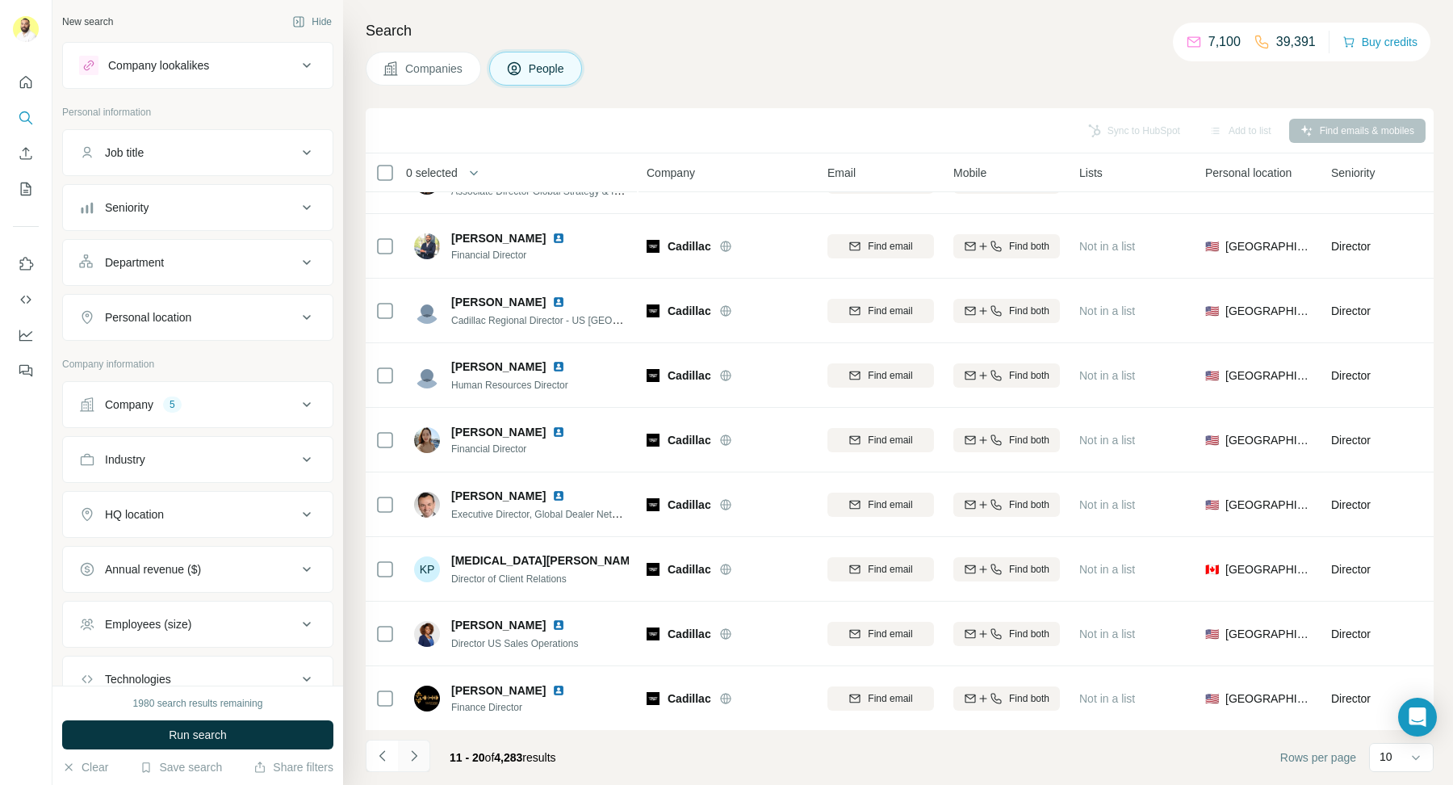
click at [403, 766] on button "Navigate to next page" at bounding box center [414, 755] width 32 height 32
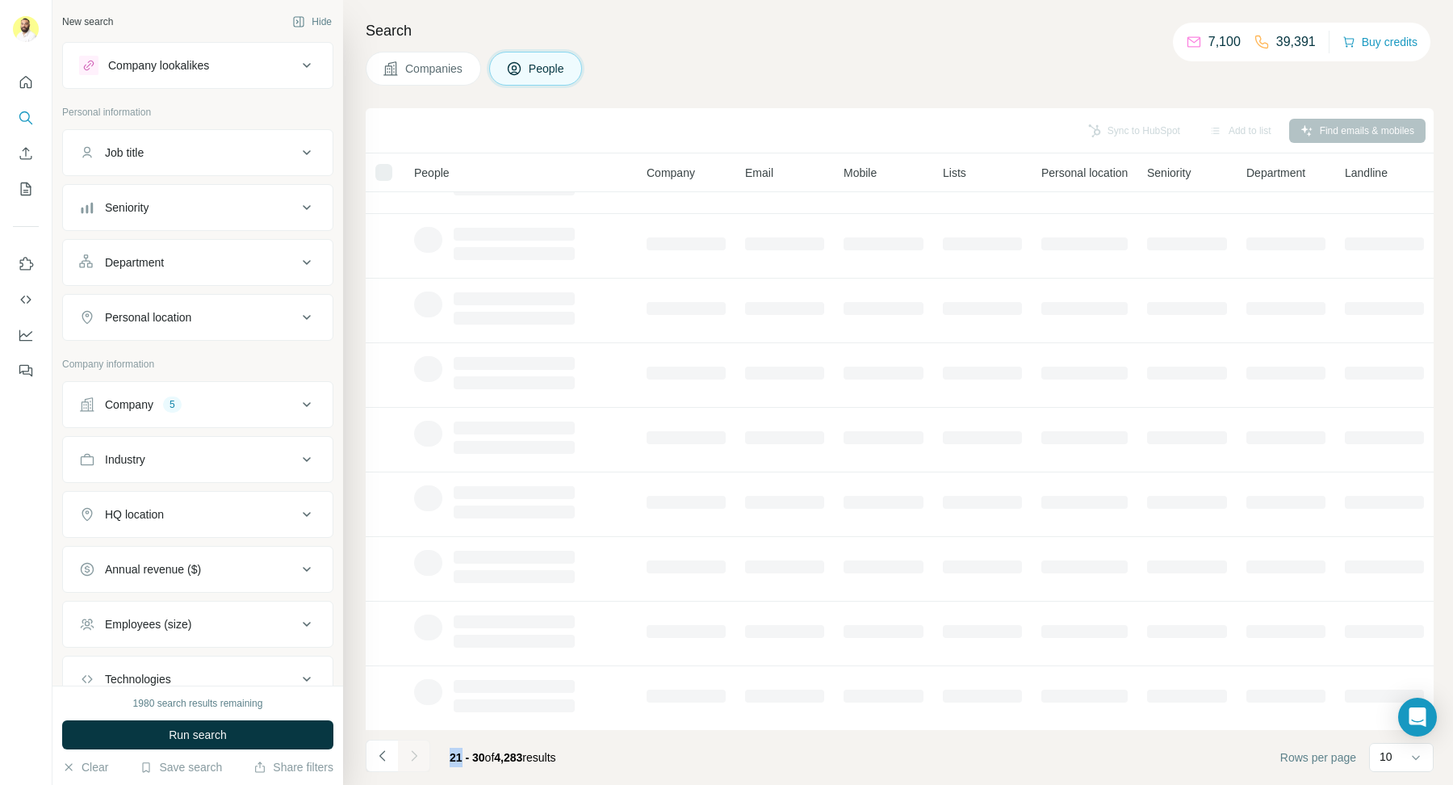
click at [403, 766] on div at bounding box center [414, 755] width 32 height 32
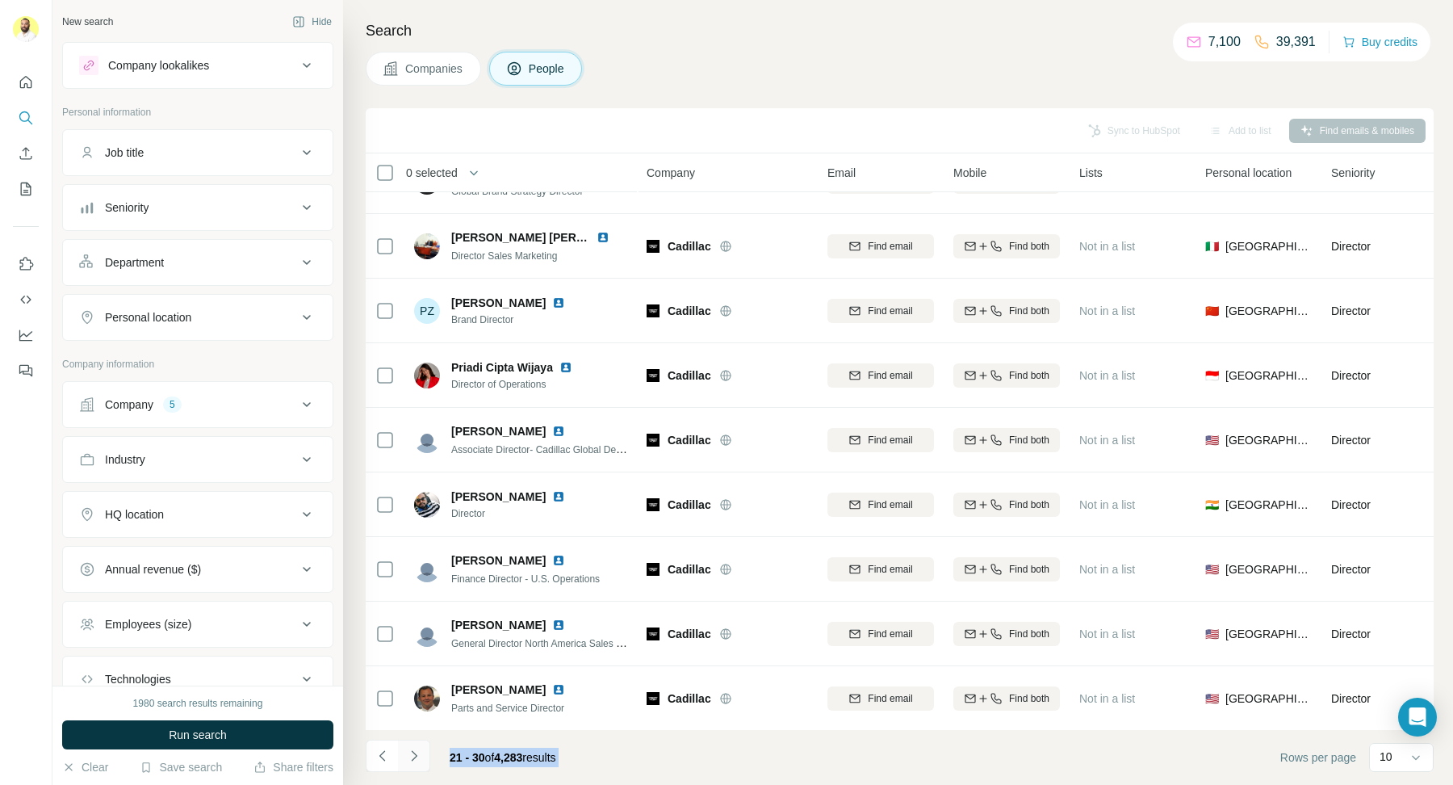
click at [403, 766] on div at bounding box center [414, 755] width 32 height 32
click at [403, 766] on button "Navigate to next page" at bounding box center [414, 755] width 32 height 32
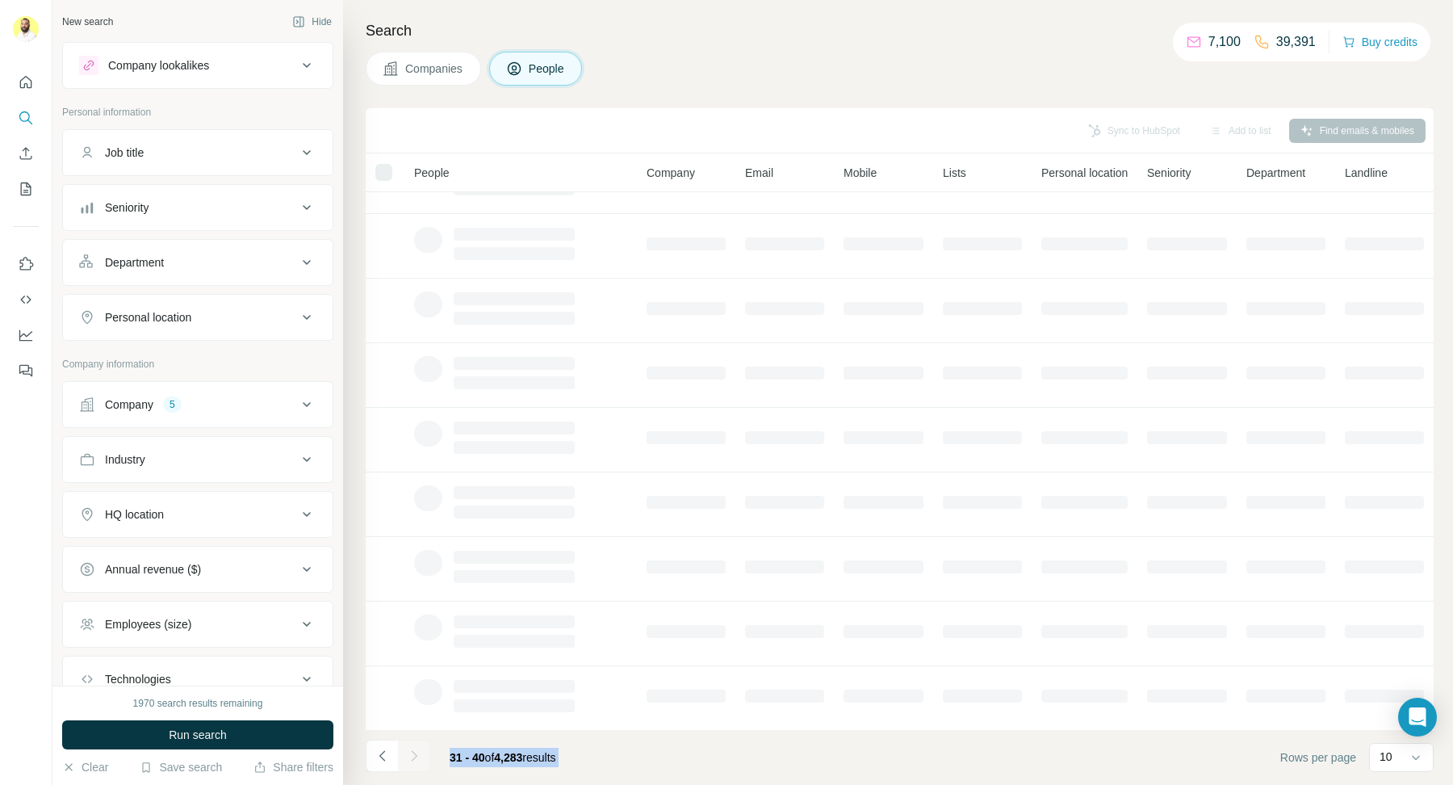
click at [403, 766] on div at bounding box center [414, 755] width 32 height 32
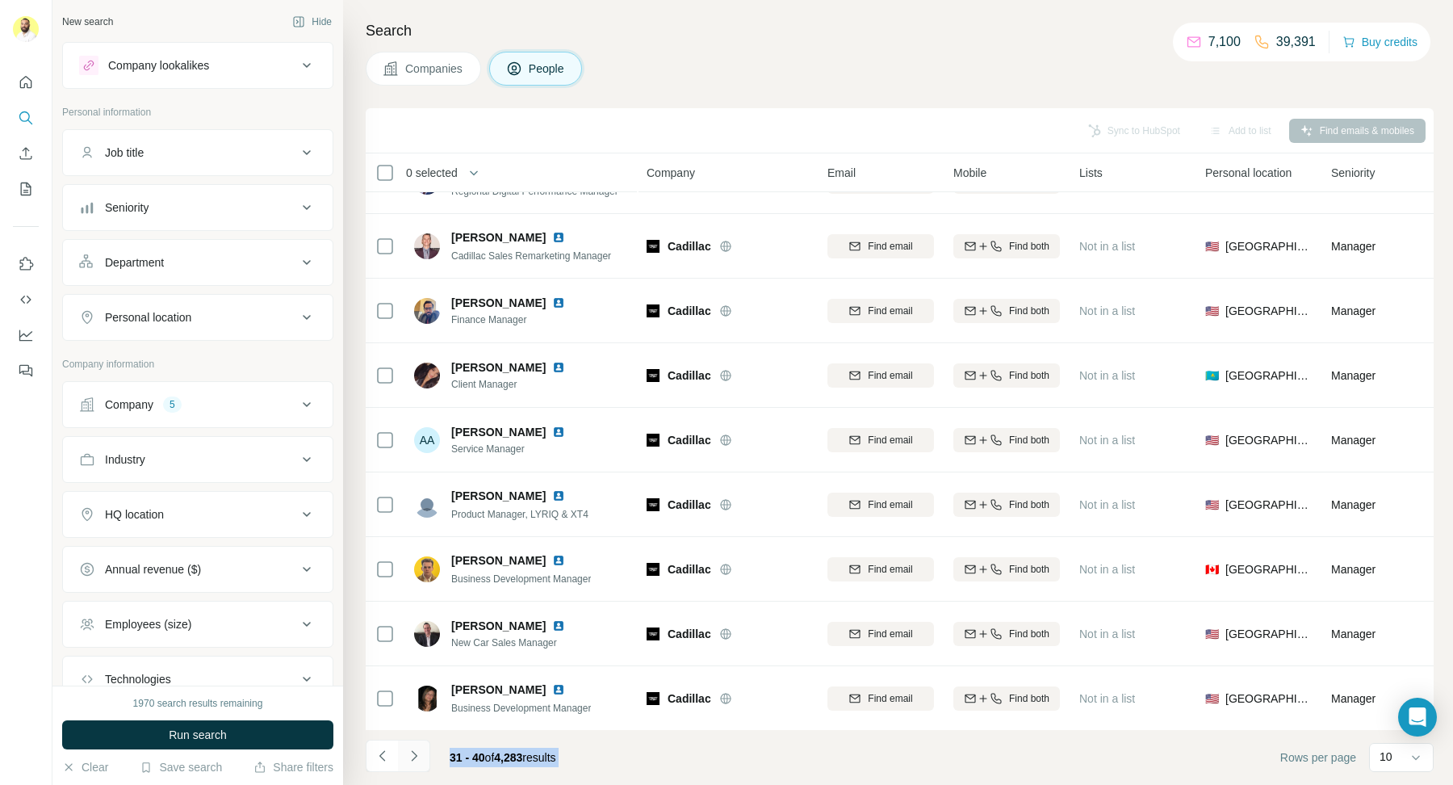
click at [403, 766] on button "Navigate to next page" at bounding box center [414, 755] width 32 height 32
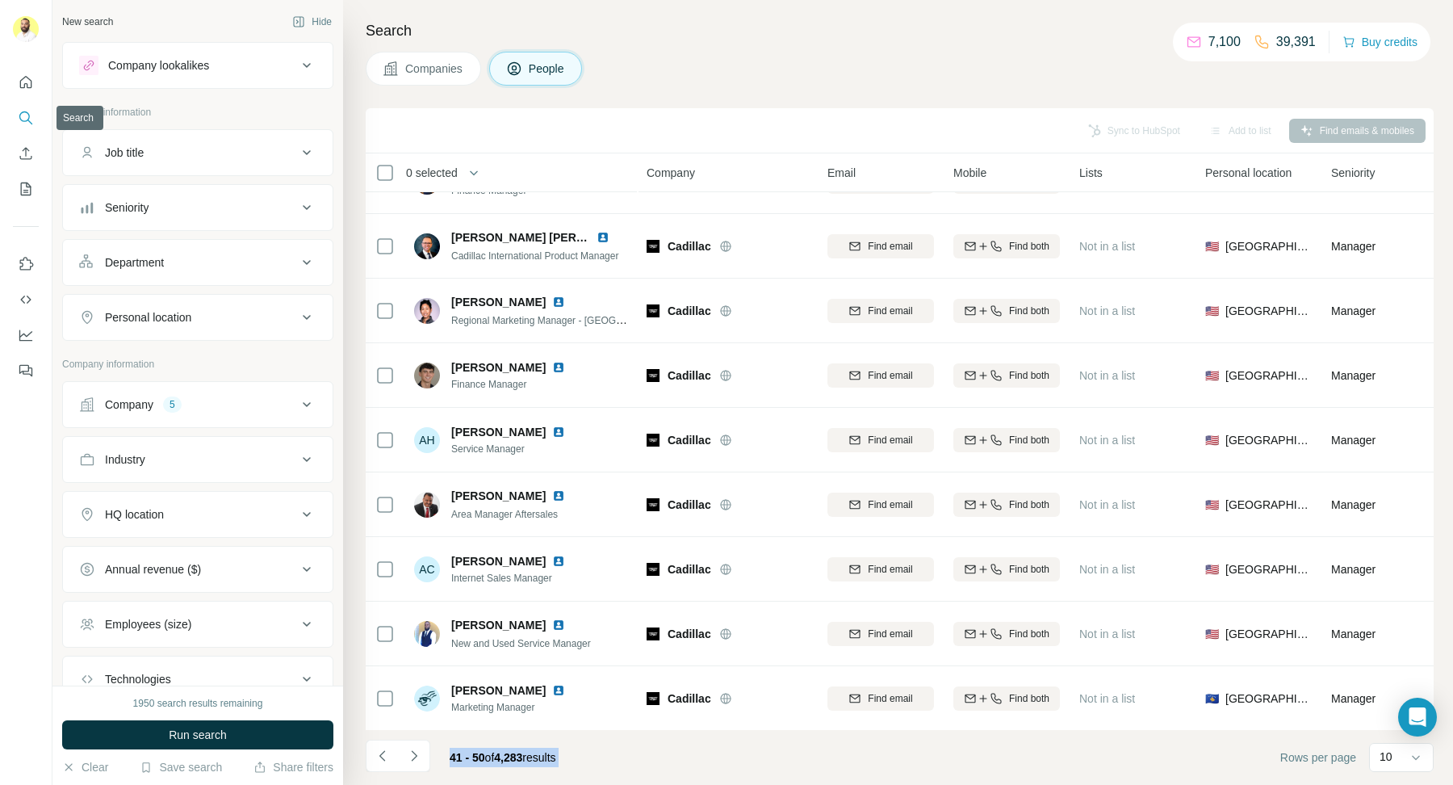
click at [26, 105] on button "Search" at bounding box center [26, 117] width 26 height 29
click at [25, 108] on button "Search" at bounding box center [26, 117] width 26 height 29
click at [25, 119] on icon "Search" at bounding box center [26, 118] width 16 height 16
click at [25, 115] on icon "Search" at bounding box center [26, 118] width 16 height 16
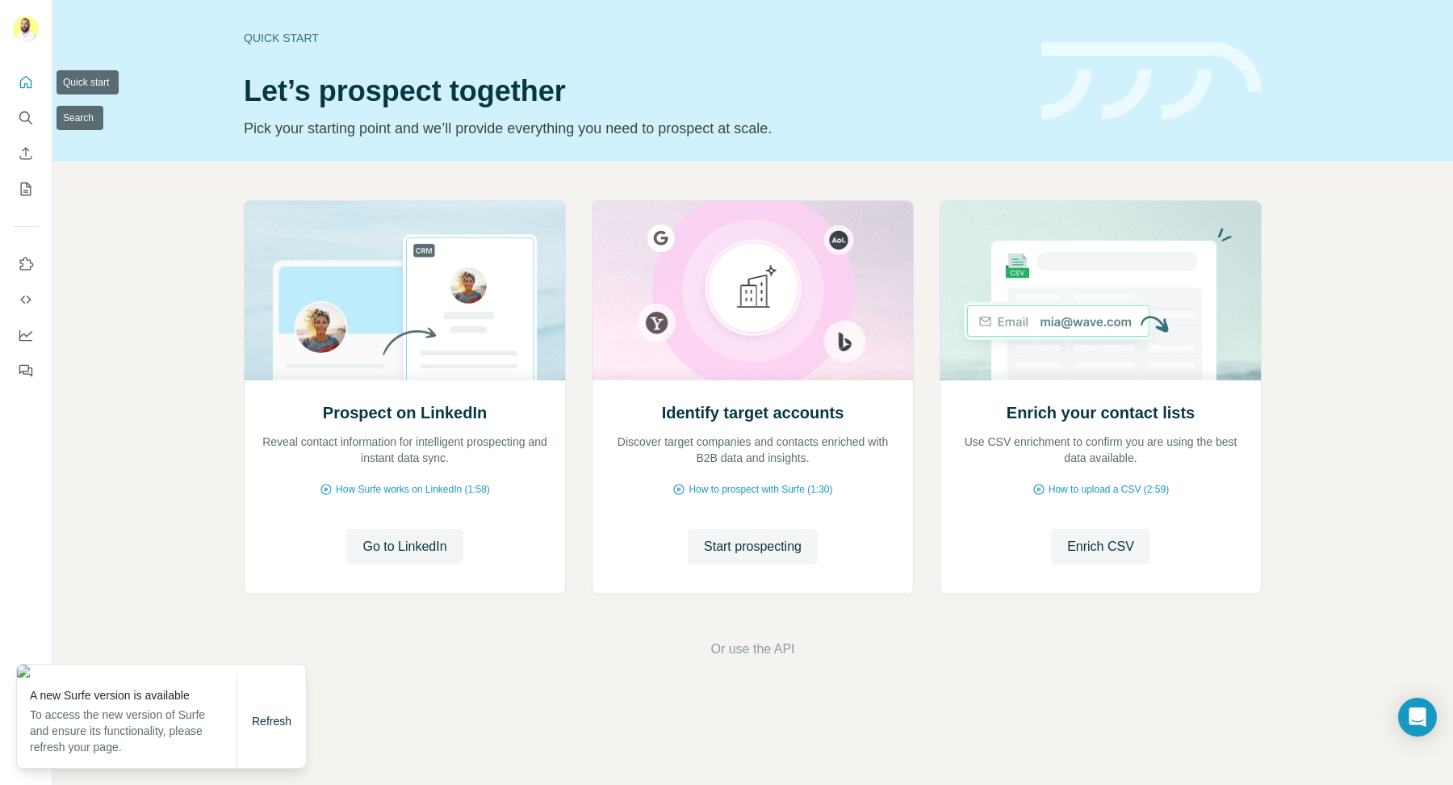
click at [25, 88] on icon "Quick start" at bounding box center [26, 82] width 16 height 16
click at [31, 123] on icon "Search" at bounding box center [26, 118] width 16 height 16
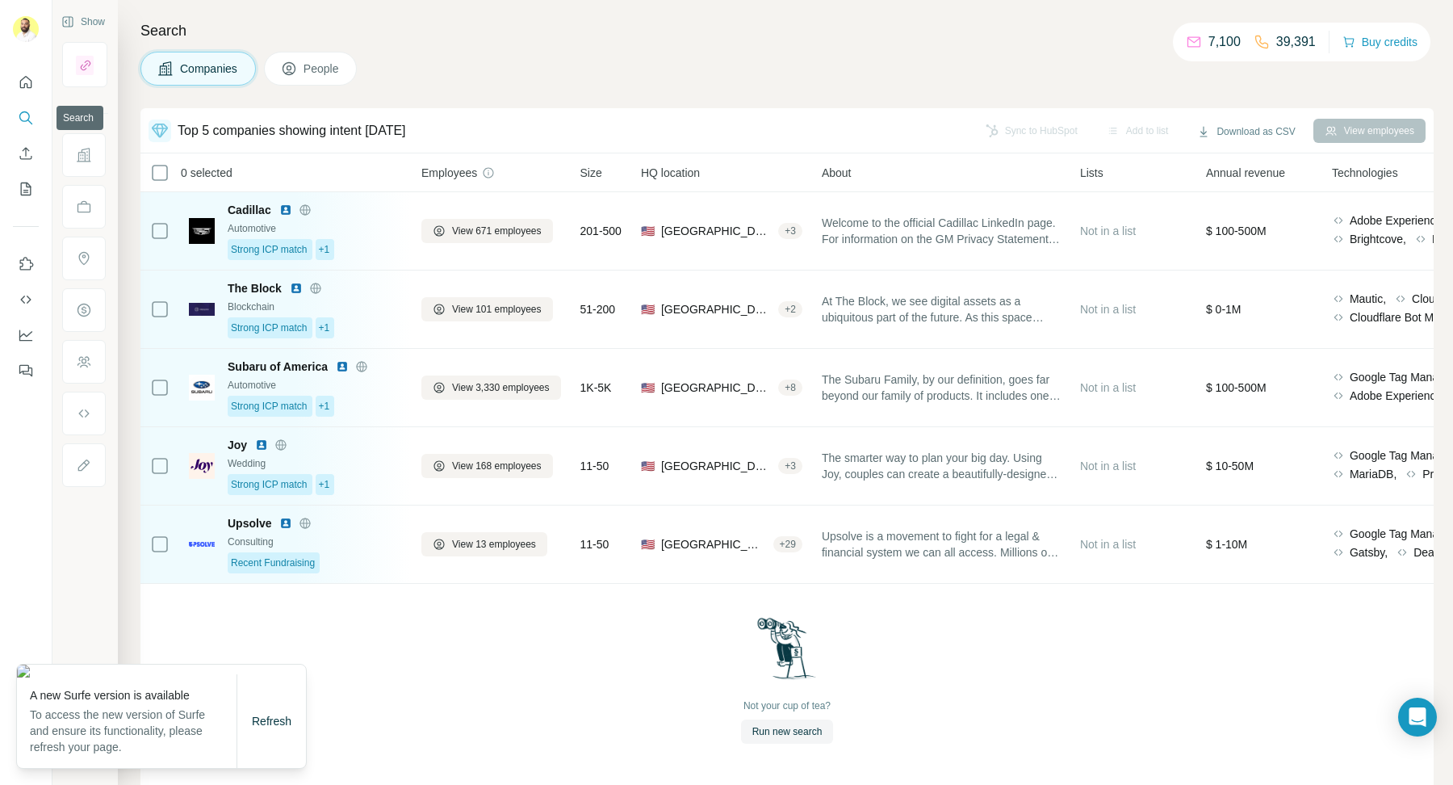
click at [31, 123] on icon "Search" at bounding box center [29, 121] width 5 height 5
click at [222, 130] on div "Top 5 companies showing intent [DATE]" at bounding box center [292, 130] width 228 height 19
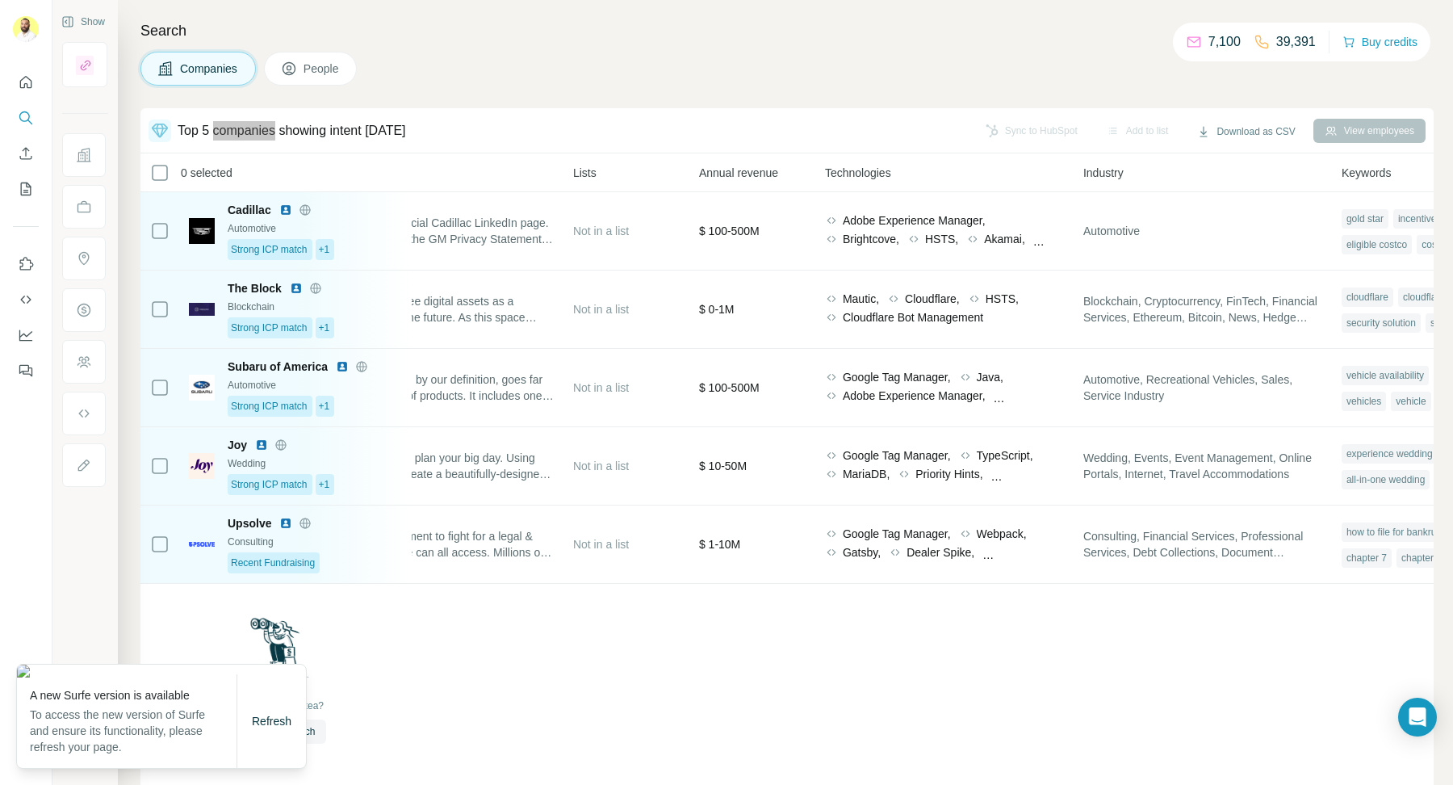
scroll to position [0, 562]
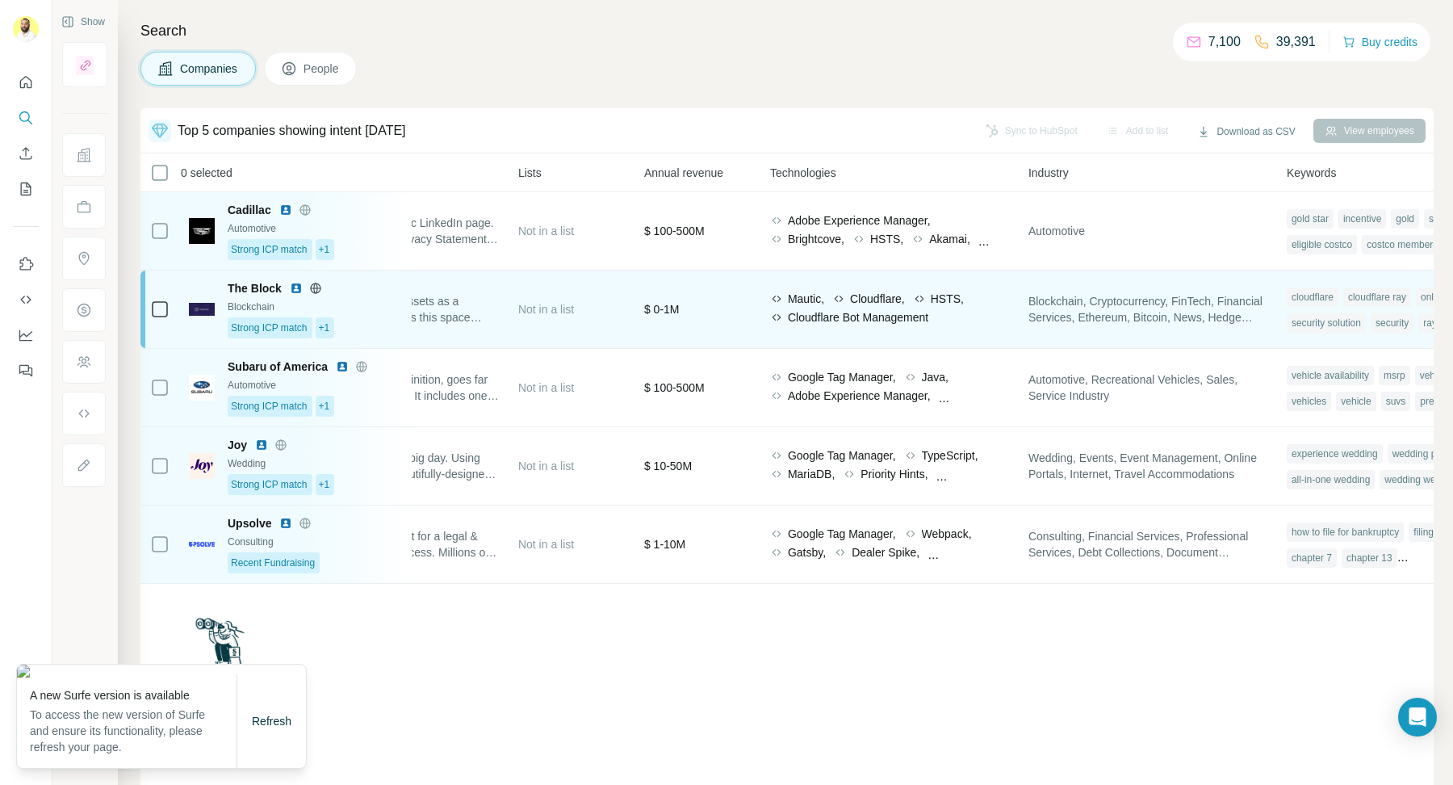
click at [982, 325] on div "Mautic, Cloudflare, HSTS, Cloudflare Bot Management" at bounding box center [889, 309] width 239 height 37
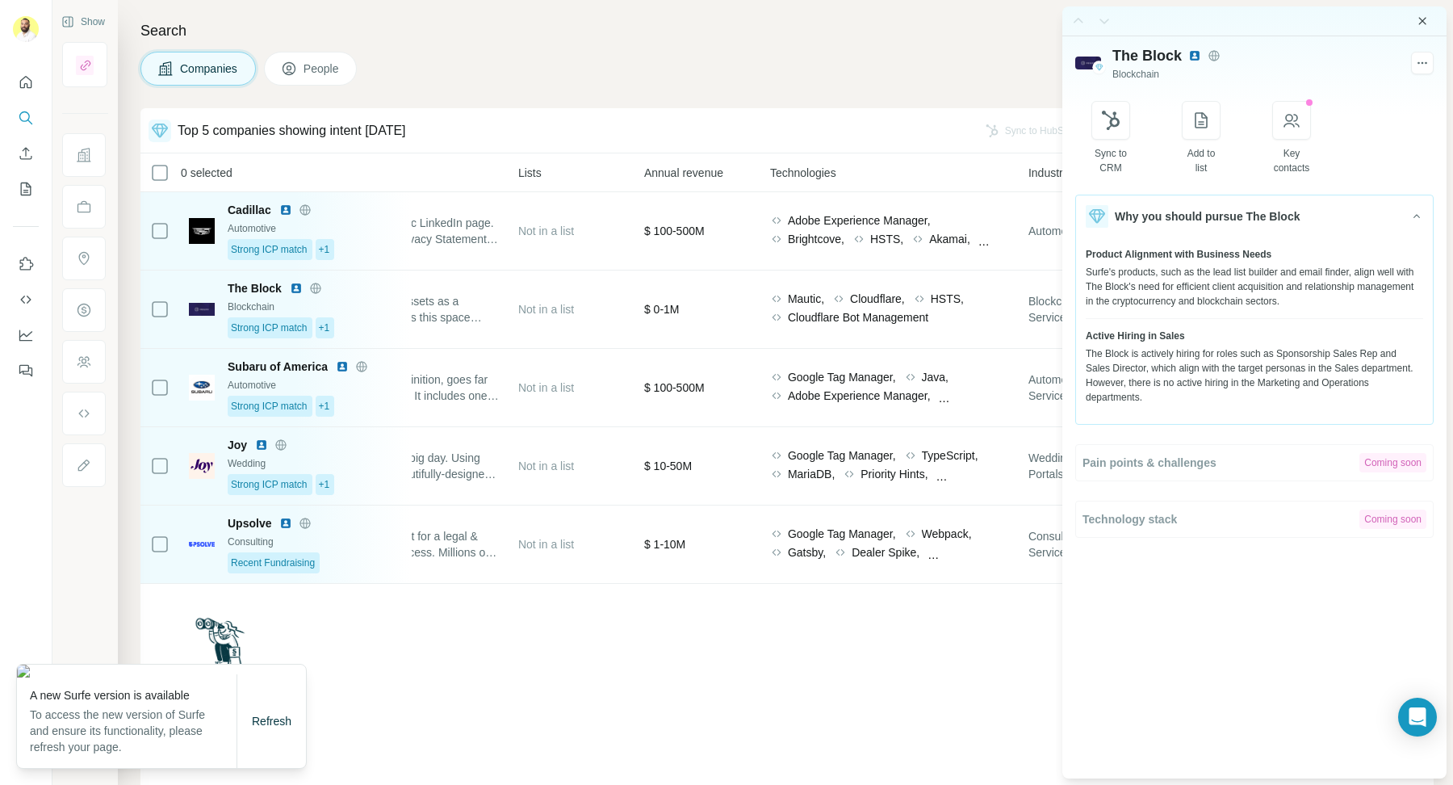
click at [1418, 25] on icon "Close side panel" at bounding box center [1422, 21] width 13 height 13
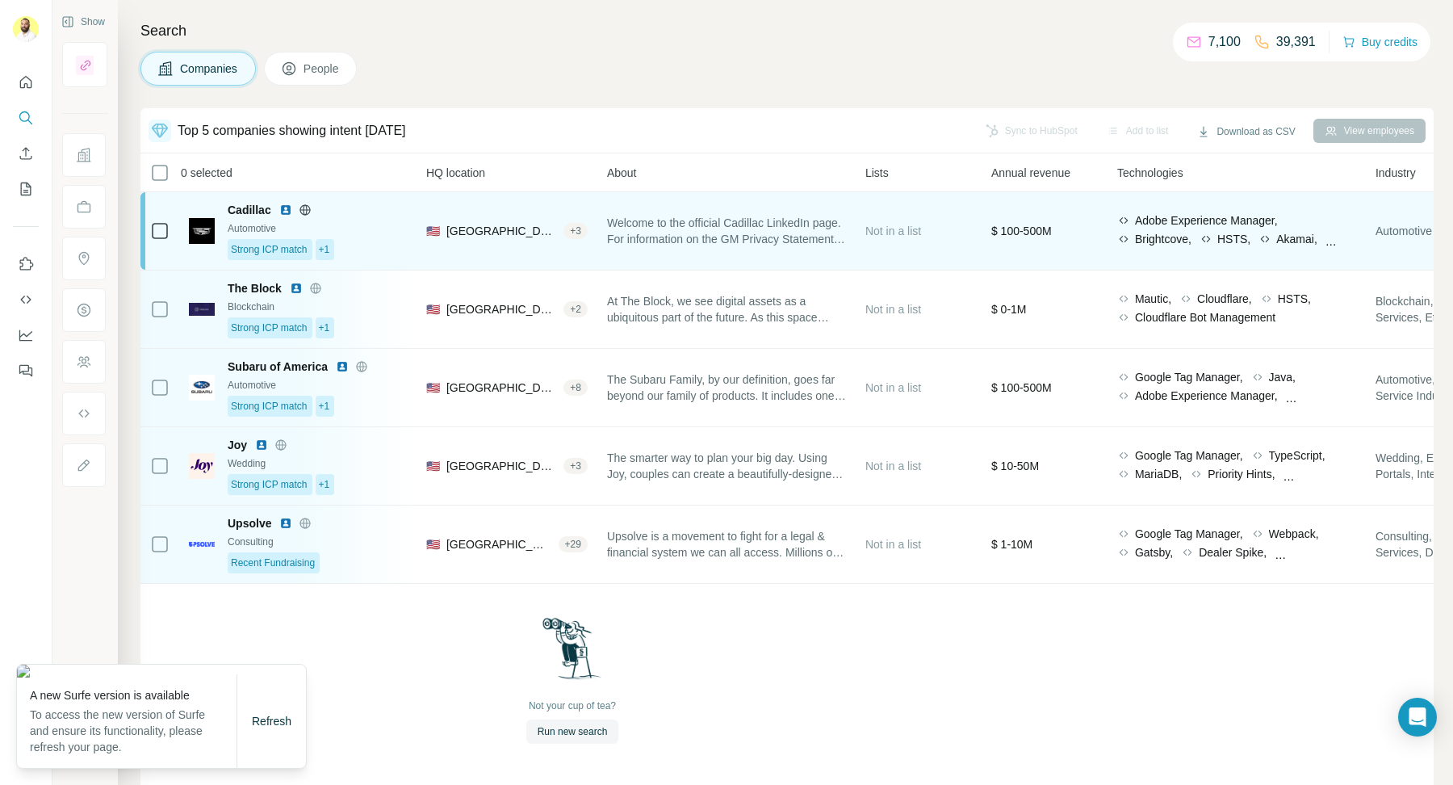
scroll to position [0, 0]
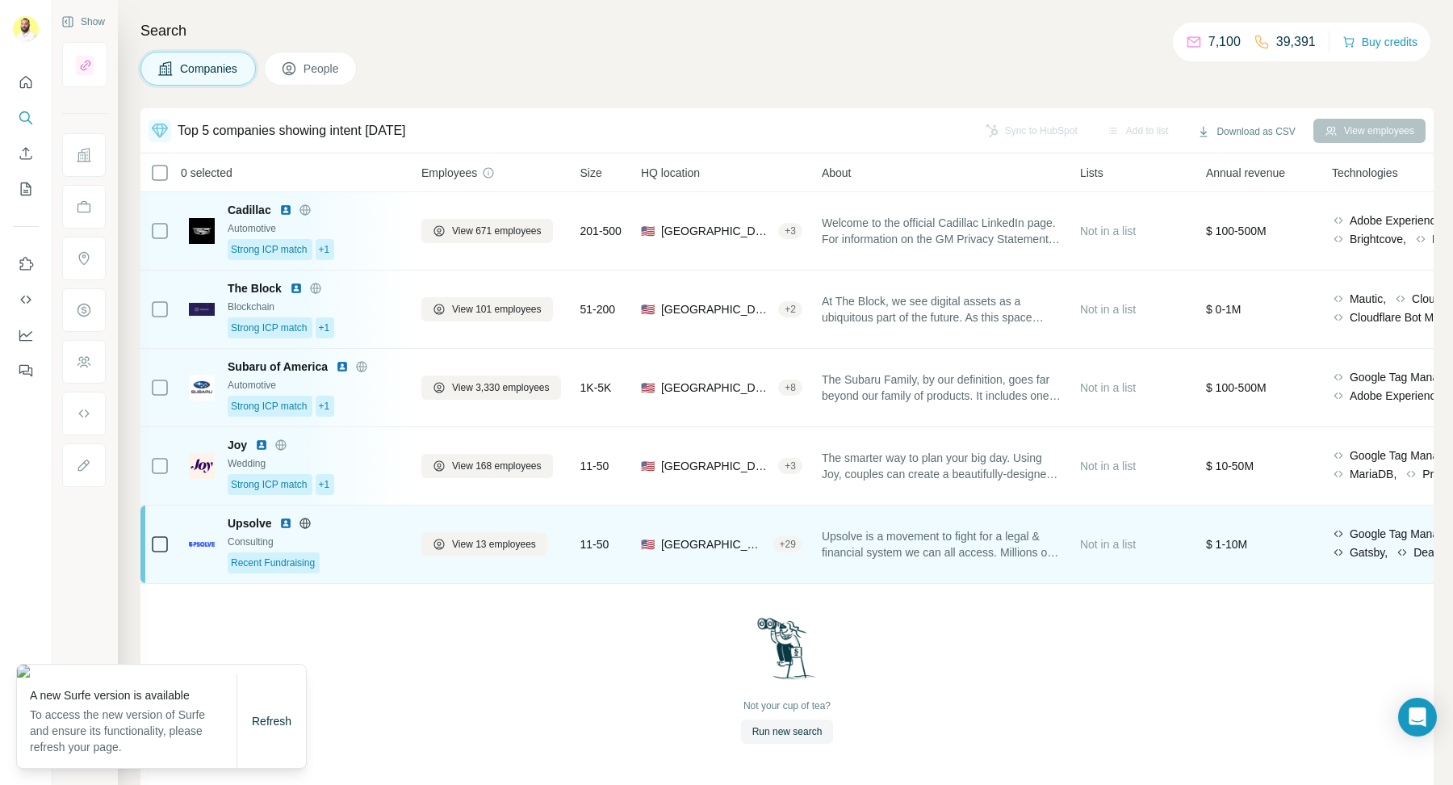
click at [798, 540] on div "+ 29" at bounding box center [787, 544] width 29 height 15
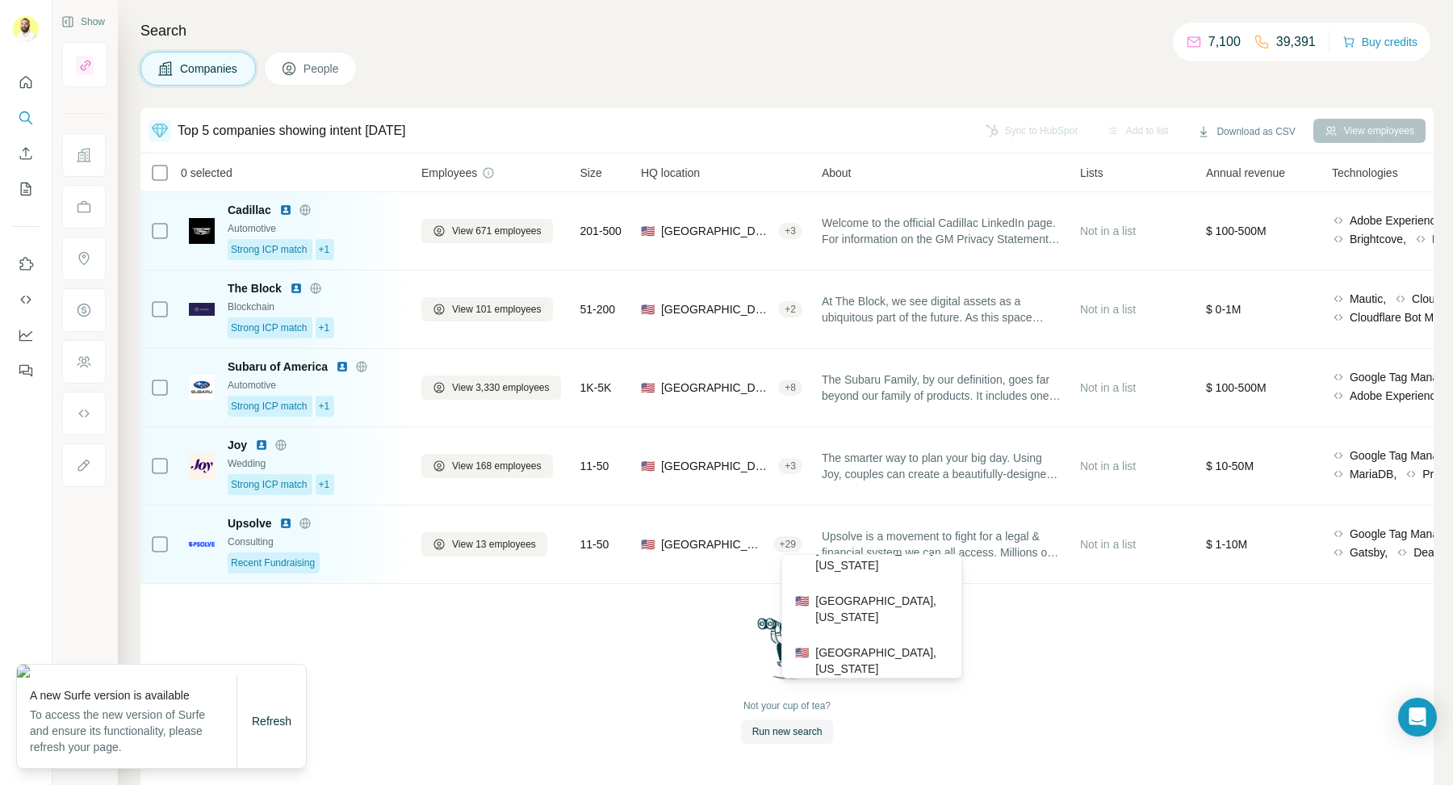
scroll to position [497, 0]
click at [284, 726] on span "Refresh" at bounding box center [272, 720] width 40 height 13
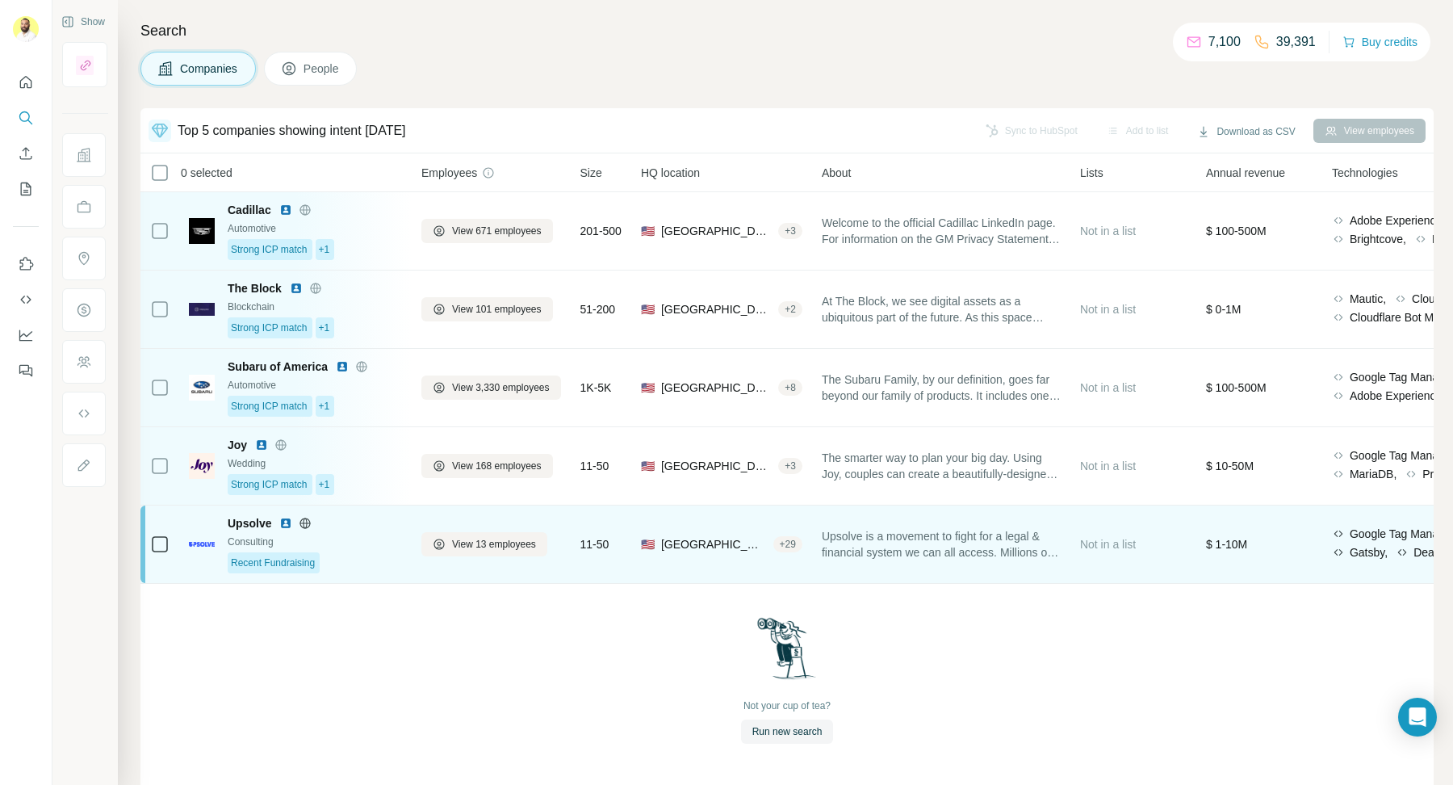
click at [802, 546] on div "+ 29" at bounding box center [787, 544] width 29 height 15
